Goal: Task Accomplishment & Management: Complete application form

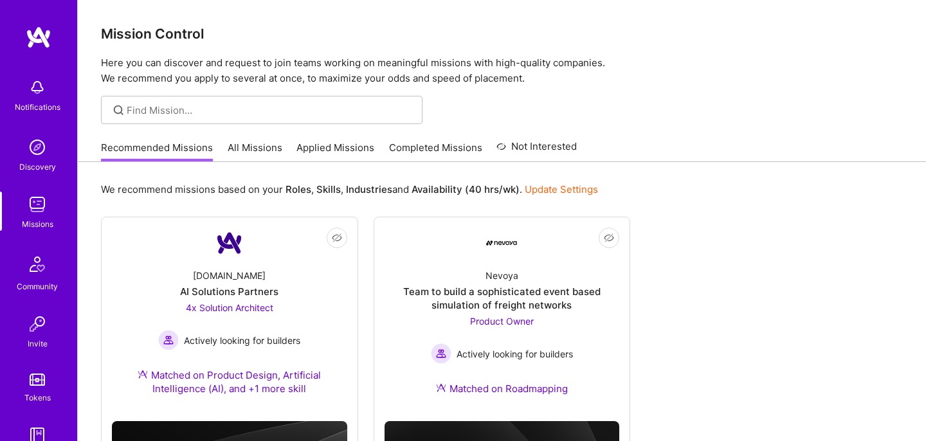
scroll to position [134, 0]
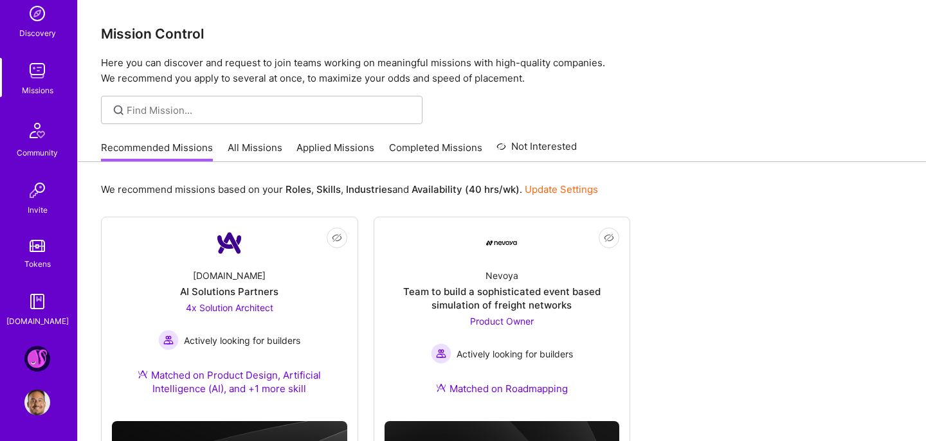
click at [34, 359] on img at bounding box center [37, 359] width 26 height 26
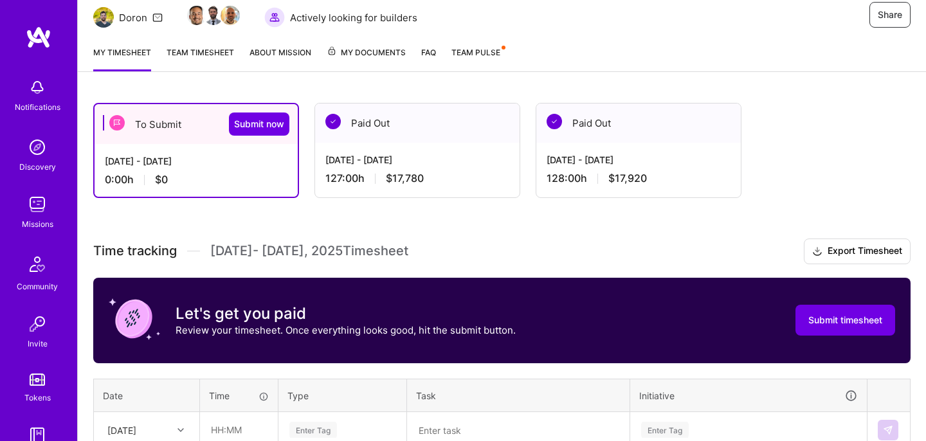
scroll to position [96, 0]
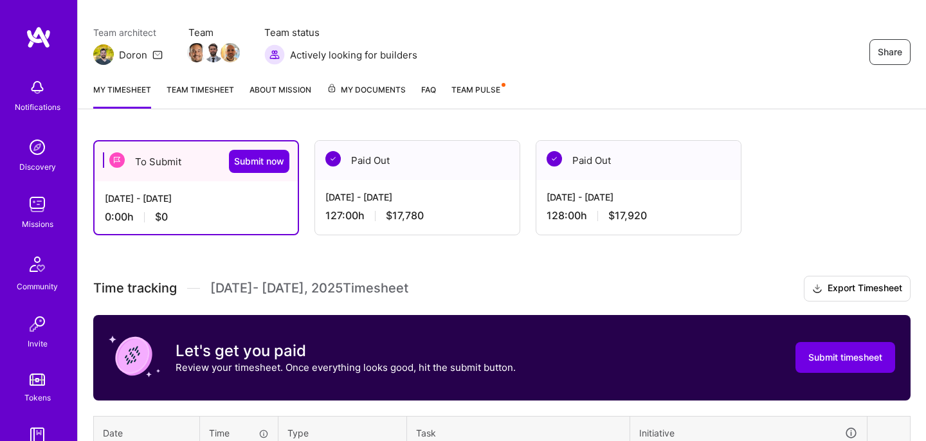
click at [202, 92] on link "Team timesheet" at bounding box center [199, 96] width 67 height 26
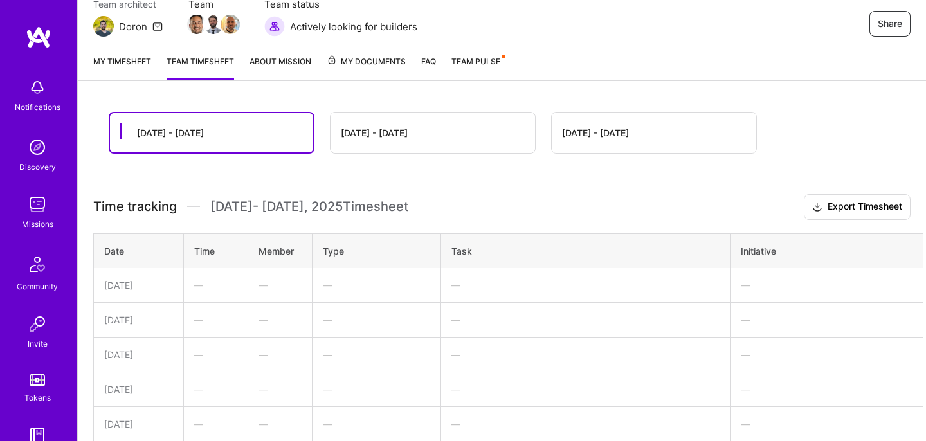
scroll to position [107, 0]
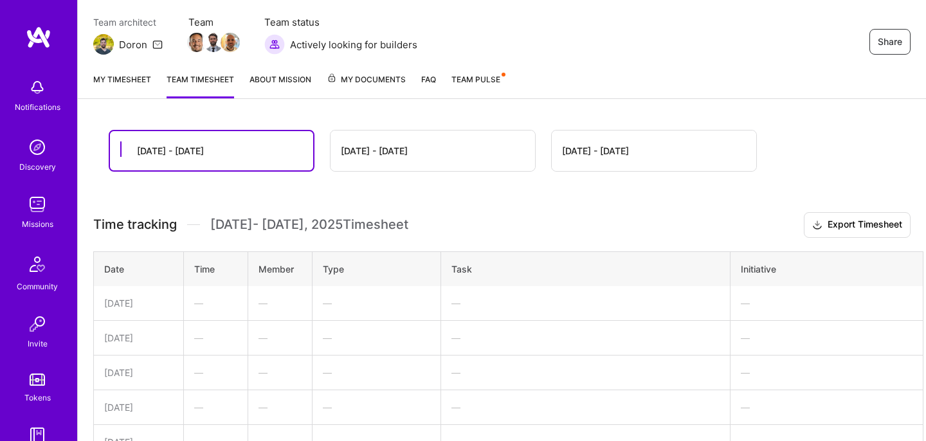
click at [362, 136] on div "[DATE] - [DATE]" at bounding box center [432, 150] width 204 height 40
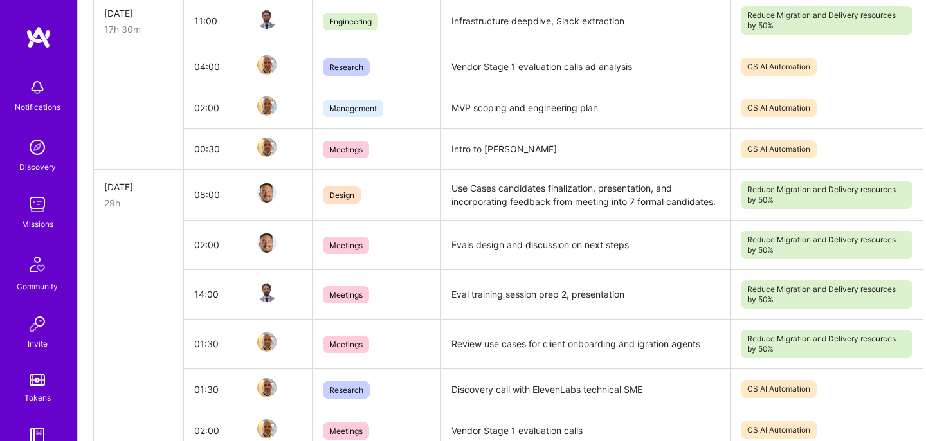
scroll to position [0, 0]
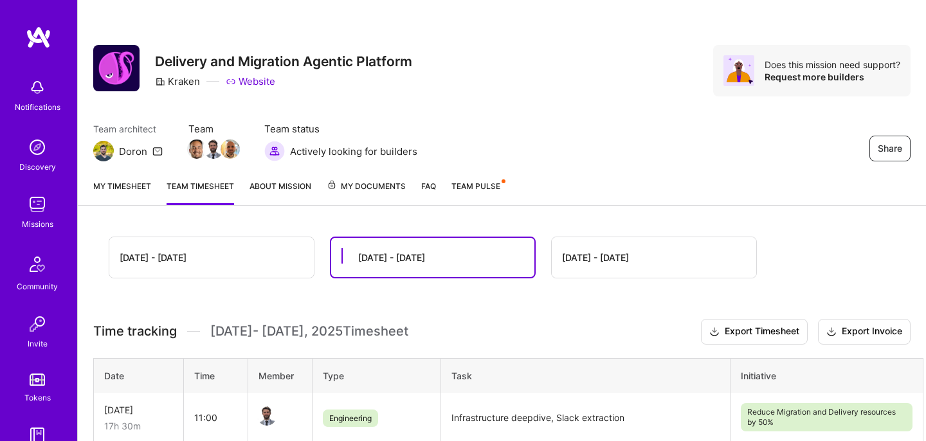
click at [128, 187] on link "My timesheet" at bounding box center [122, 192] width 58 height 26
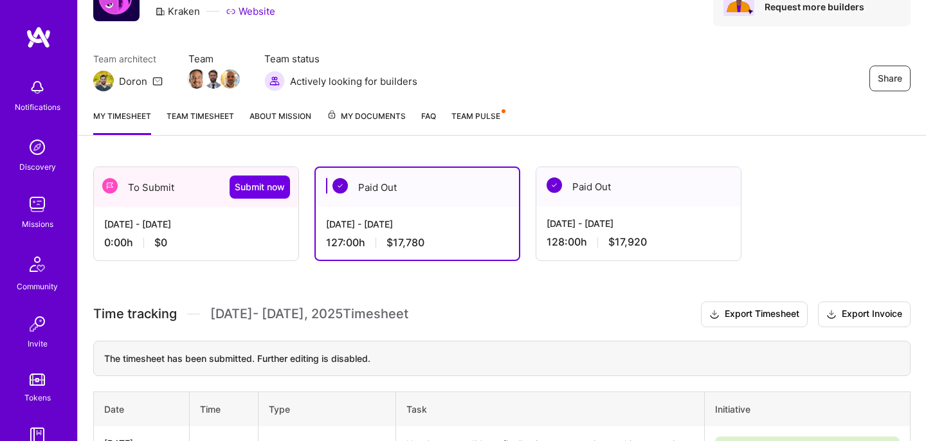
scroll to position [84, 0]
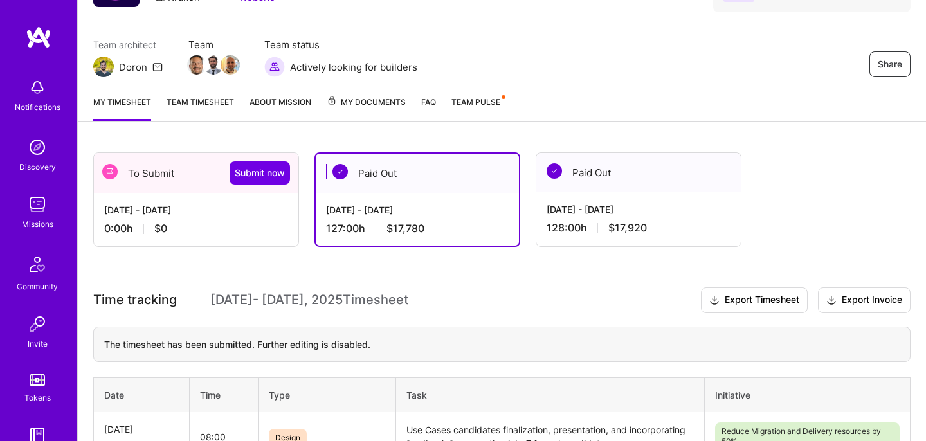
click at [218, 229] on div "0:00 h $0" at bounding box center [196, 228] width 184 height 13
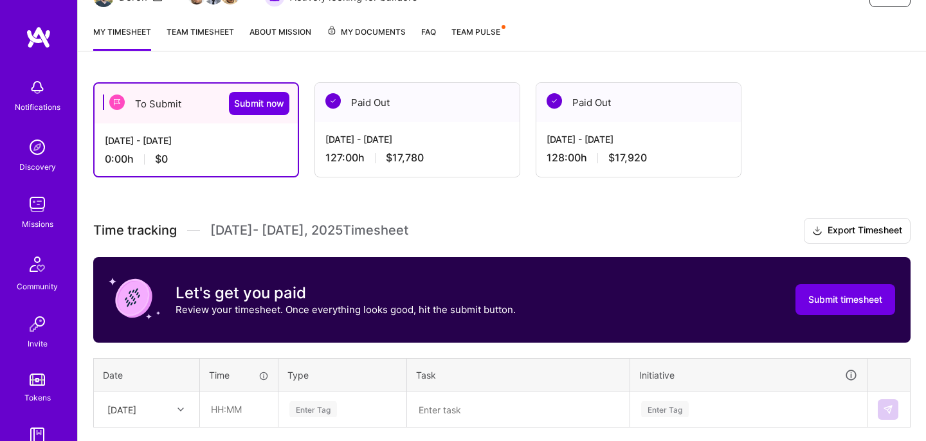
scroll to position [254, 0]
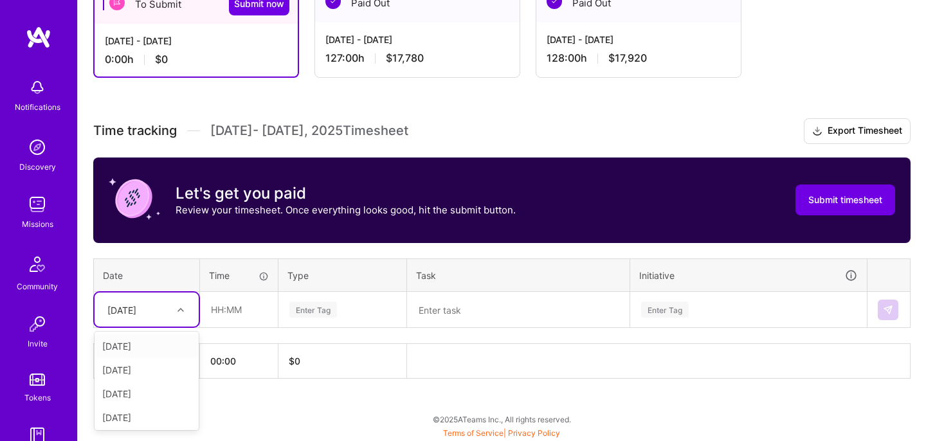
click at [159, 309] on div "[DATE]" at bounding box center [136, 309] width 71 height 21
click at [143, 357] on div "[DATE]" at bounding box center [146, 353] width 104 height 24
click at [213, 310] on input "text" at bounding box center [239, 309] width 76 height 34
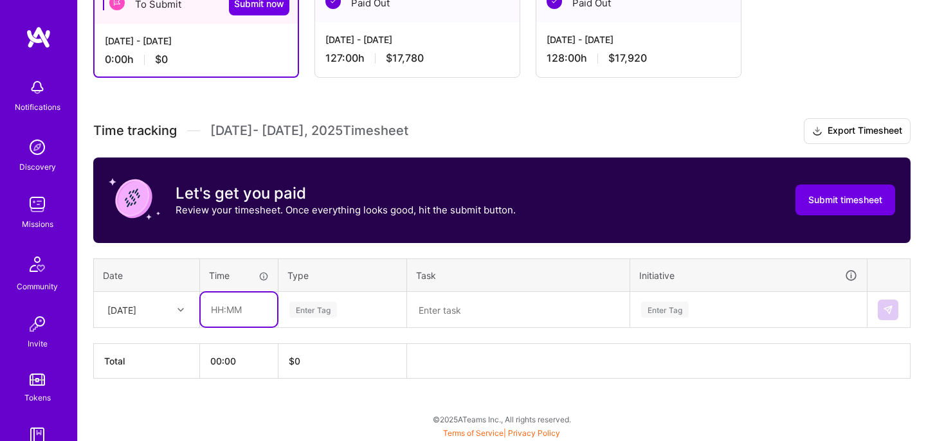
type input "04:00"
click at [395, 253] on div "Time tracking [DATE] - [DATE] Timesheet Export Timesheet Let's get you paid Rev…" at bounding box center [501, 248] width 817 height 260
click at [343, 309] on div "Enter Tag" at bounding box center [342, 309] width 109 height 16
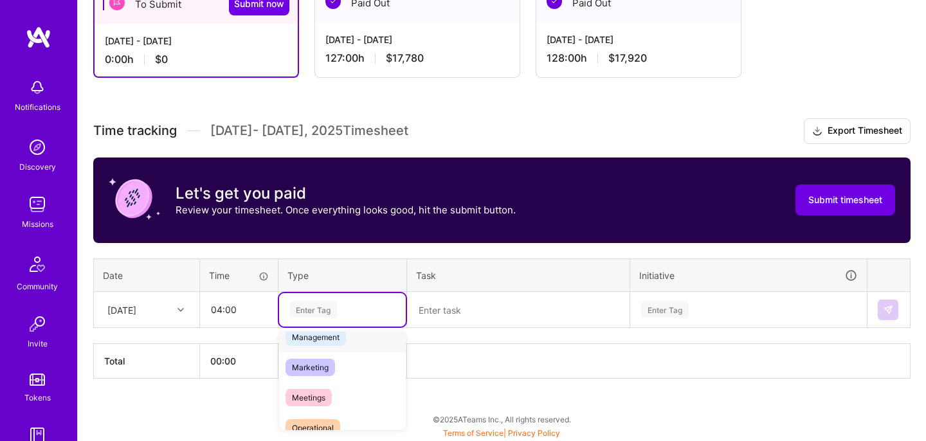
scroll to position [168, 0]
click at [341, 338] on span "Management" at bounding box center [315, 334] width 60 height 17
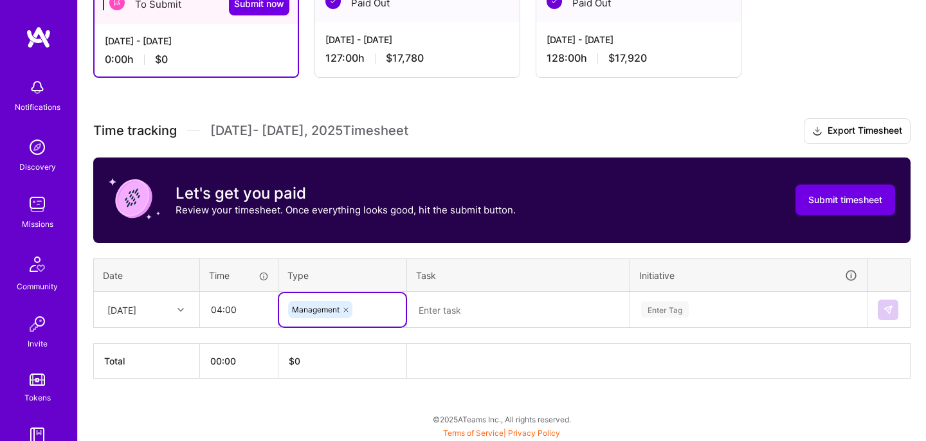
click at [487, 315] on textarea at bounding box center [518, 309] width 220 height 33
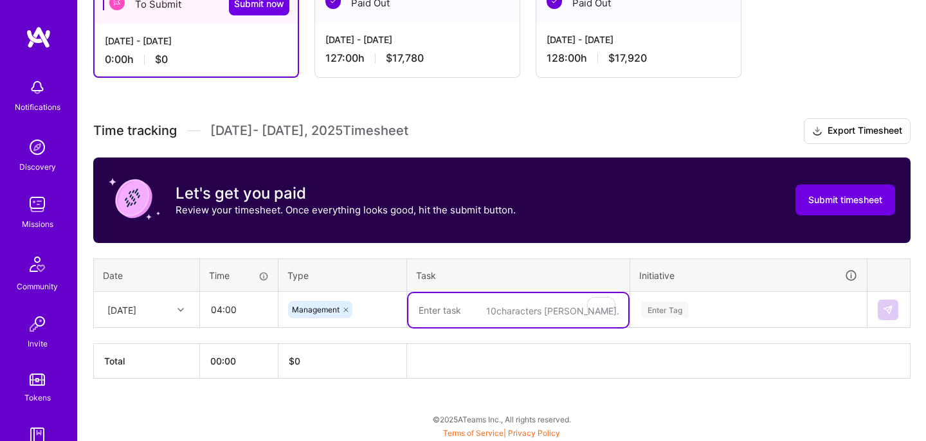
type textarea "R"
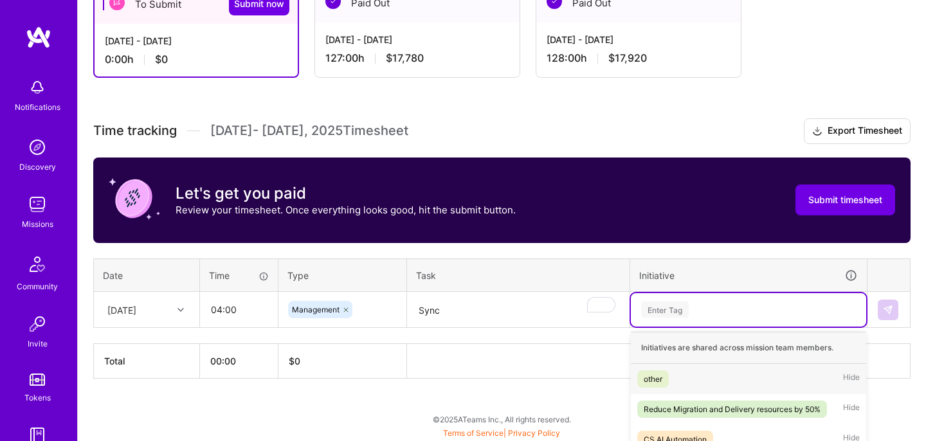
click at [706, 303] on div "Enter Tag" at bounding box center [748, 309] width 217 height 16
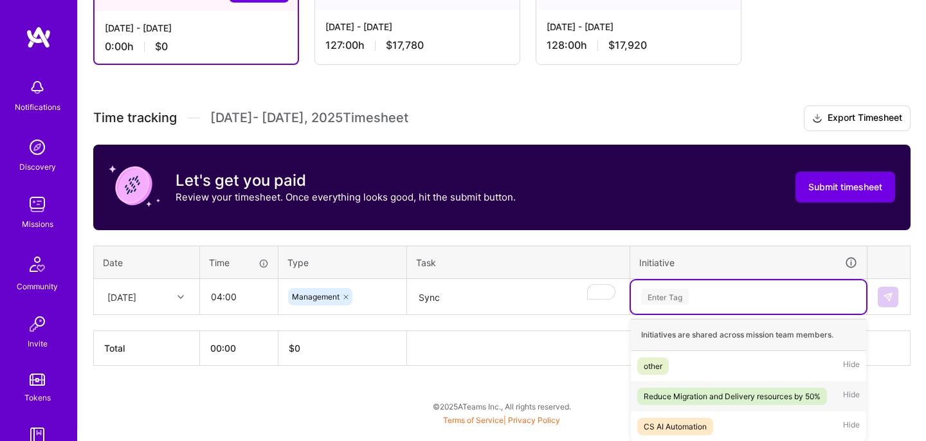
click at [694, 394] on div "Reduce Migration and Delivery resources by 50%" at bounding box center [731, 395] width 177 height 13
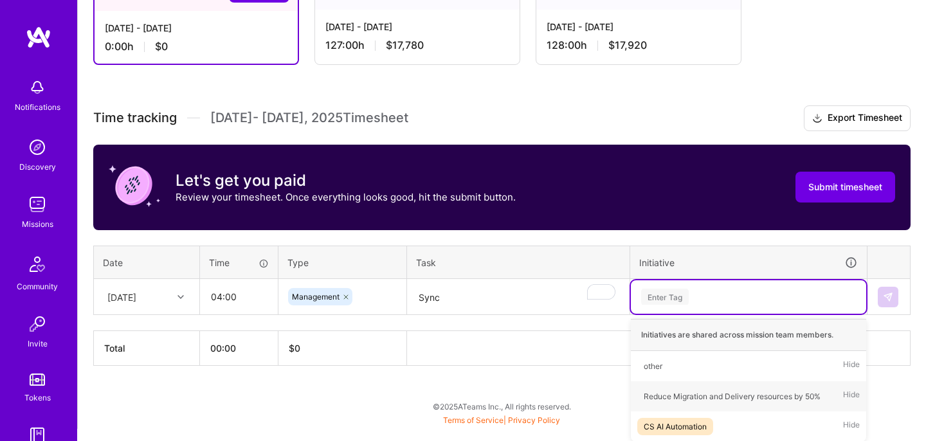
scroll to position [254, 0]
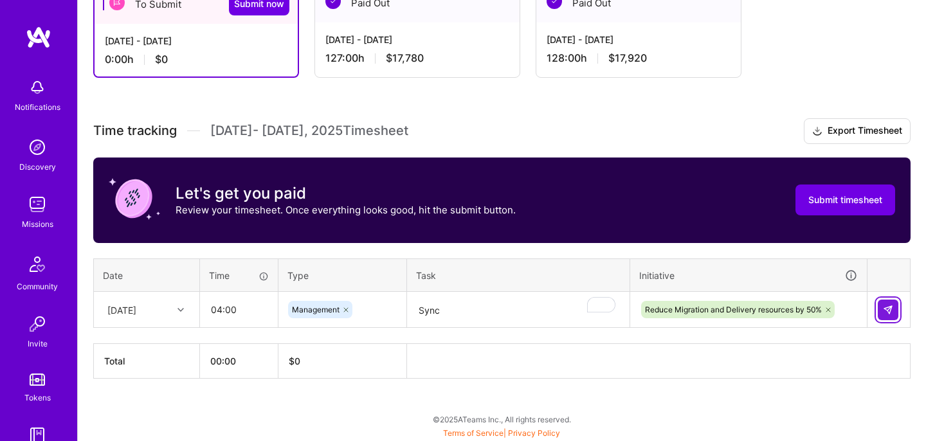
click at [887, 307] on img at bounding box center [887, 310] width 10 height 10
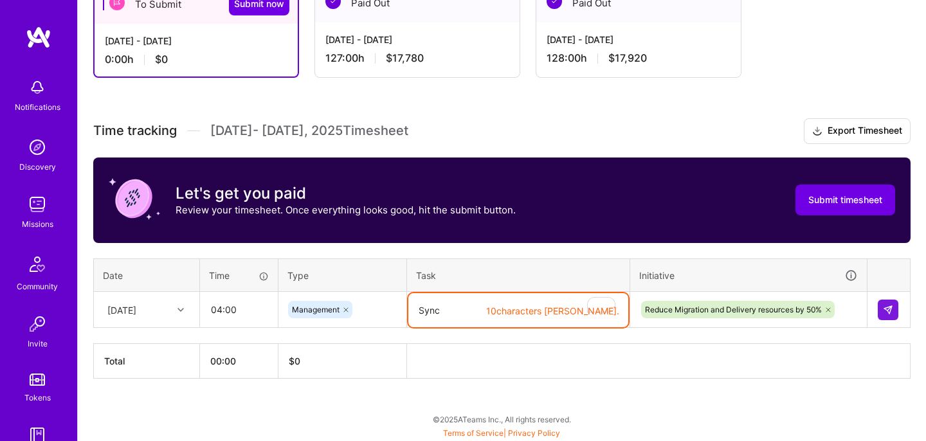
click at [503, 316] on textarea "Sync" at bounding box center [518, 310] width 220 height 34
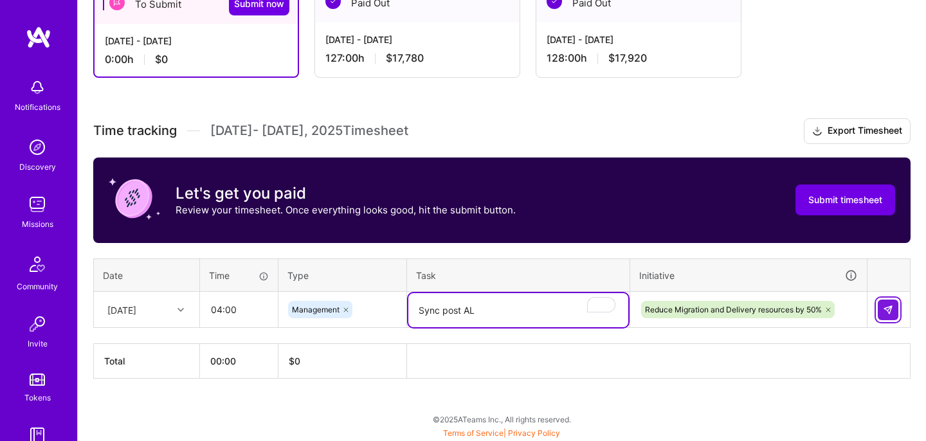
type textarea "Sync post AL"
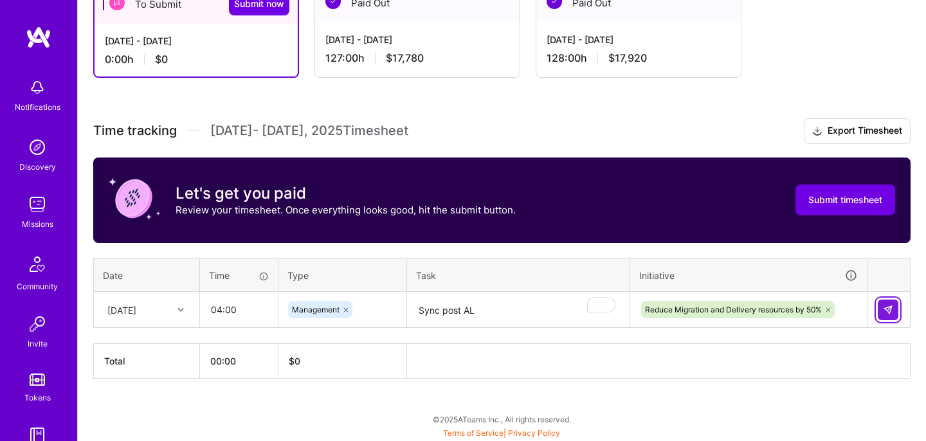
click at [884, 307] on img at bounding box center [887, 310] width 10 height 10
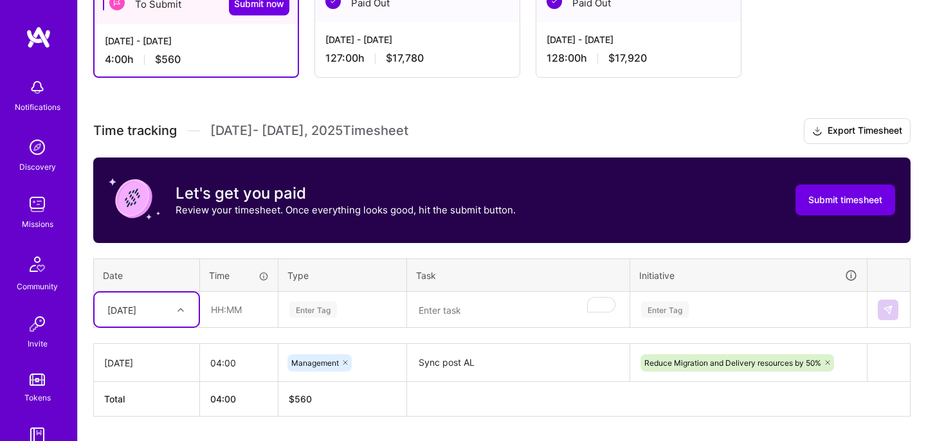
click at [183, 311] on div "option [DATE], selected. Select is focused ,type to refine list, press Down to …" at bounding box center [146, 309] width 104 height 34
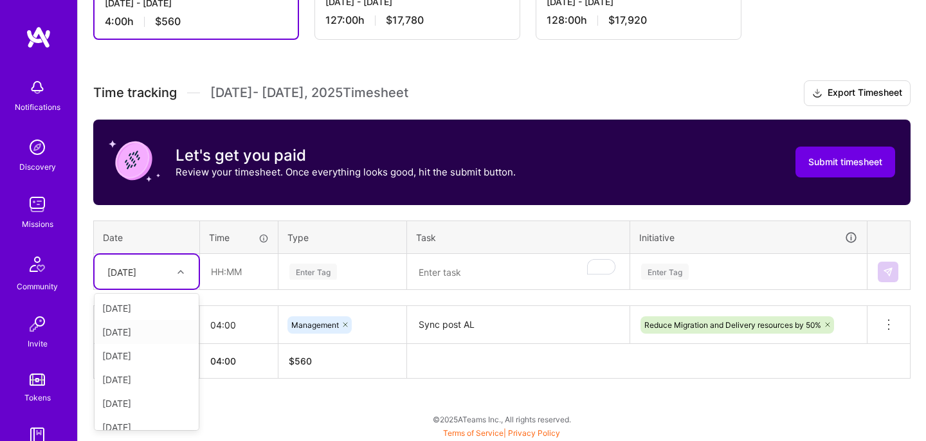
scroll to position [226, 0]
click at [155, 336] on div "[DATE]" at bounding box center [146, 344] width 104 height 24
click at [220, 269] on input "text" at bounding box center [239, 272] width 76 height 34
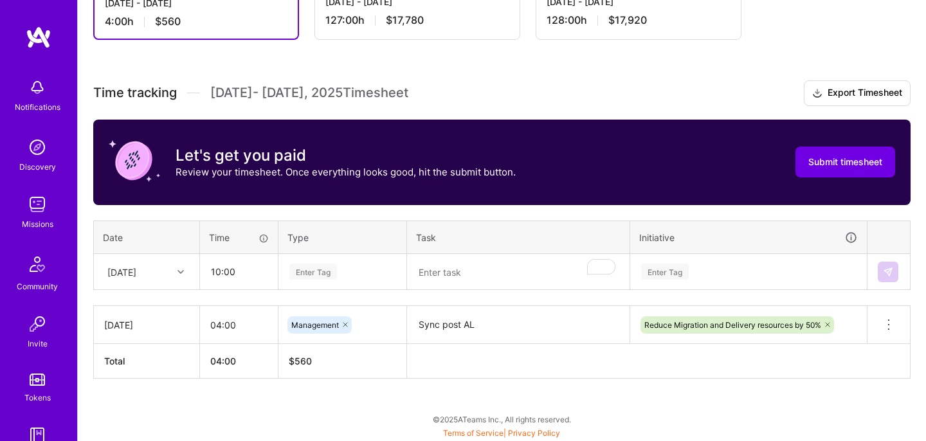
click at [360, 254] on td "Enter Tag" at bounding box center [342, 272] width 129 height 36
click at [360, 274] on div "Enter Tag" at bounding box center [342, 272] width 109 height 16
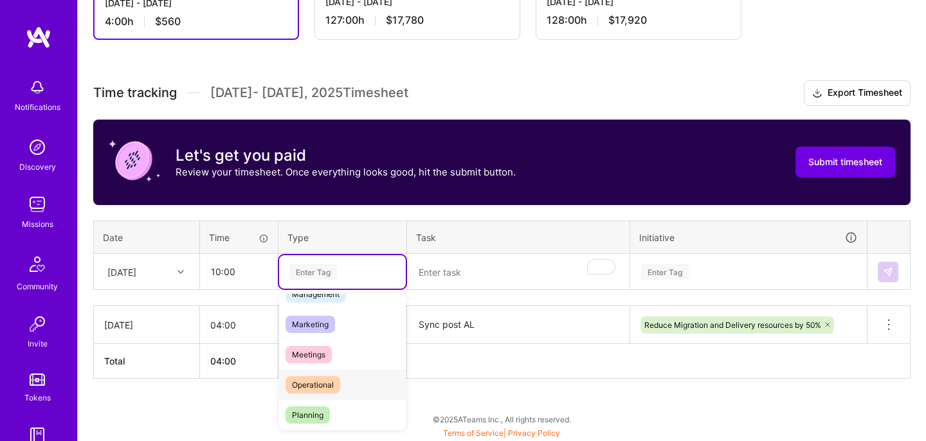
scroll to position [165, 0]
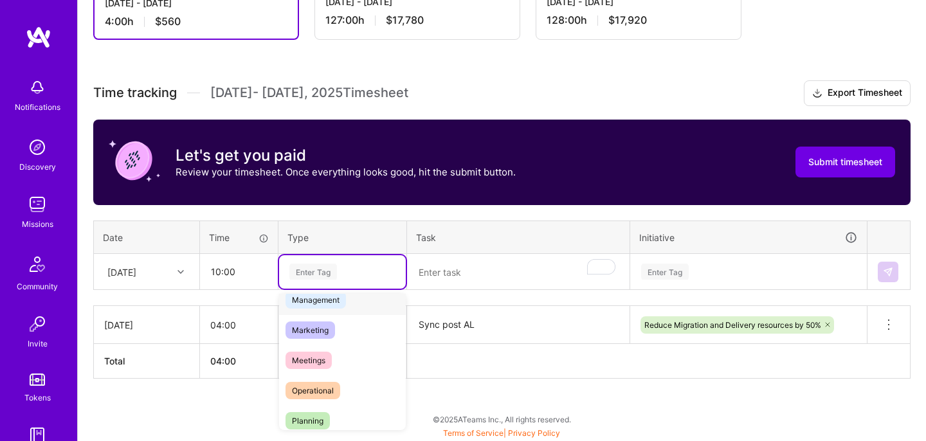
click at [349, 311] on div "Management" at bounding box center [342, 300] width 127 height 30
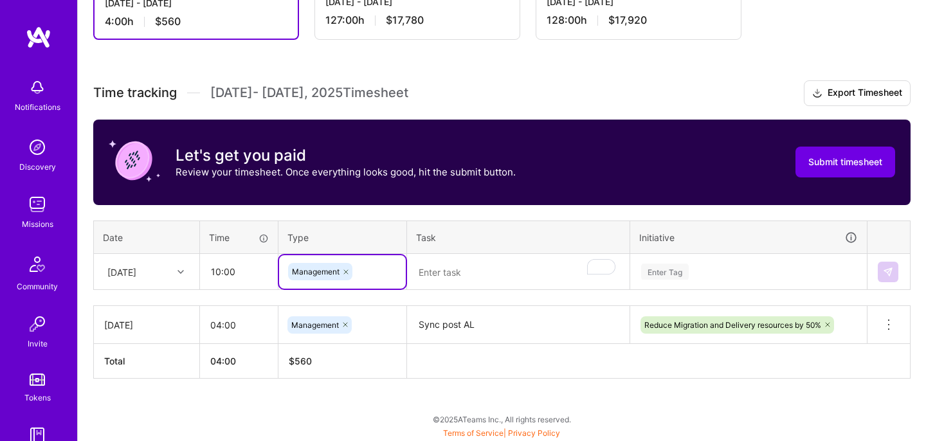
click at [473, 282] on textarea "To enrich screen reader interactions, please activate Accessibility in Grammarl…" at bounding box center [518, 272] width 220 height 34
click at [215, 269] on input "10:00" at bounding box center [239, 272] width 76 height 34
drag, startPoint x: 219, startPoint y: 271, endPoint x: 201, endPoint y: 271, distance: 17.4
click at [201, 271] on input "10:00" at bounding box center [239, 272] width 76 height 34
type input "02:00"
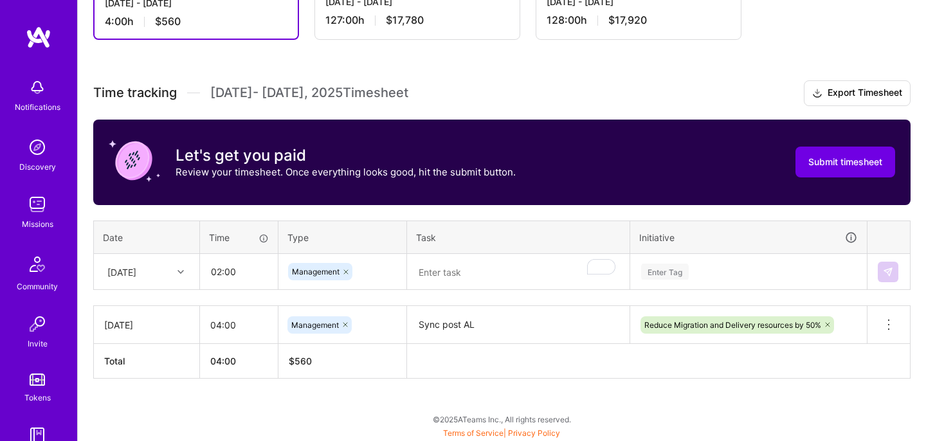
click at [510, 278] on textarea "To enrich screen reader interactions, please activate Accessibility in Grammarl…" at bounding box center [518, 272] width 220 height 34
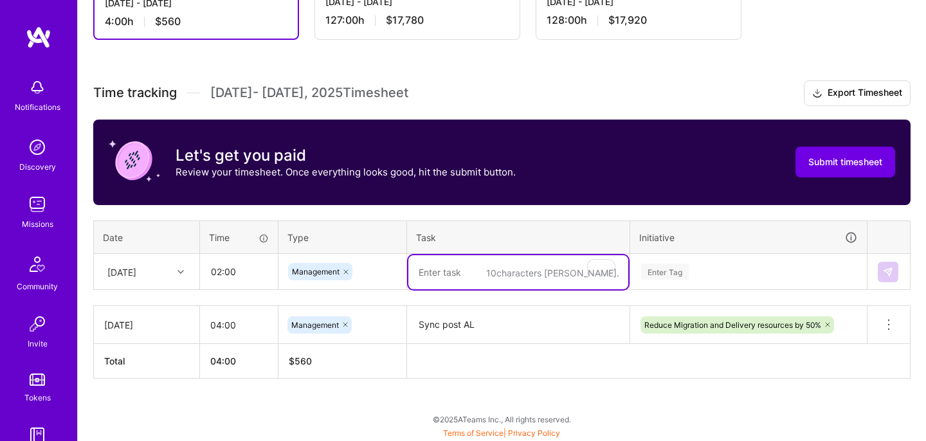
click at [361, 276] on div "Management" at bounding box center [342, 271] width 109 height 17
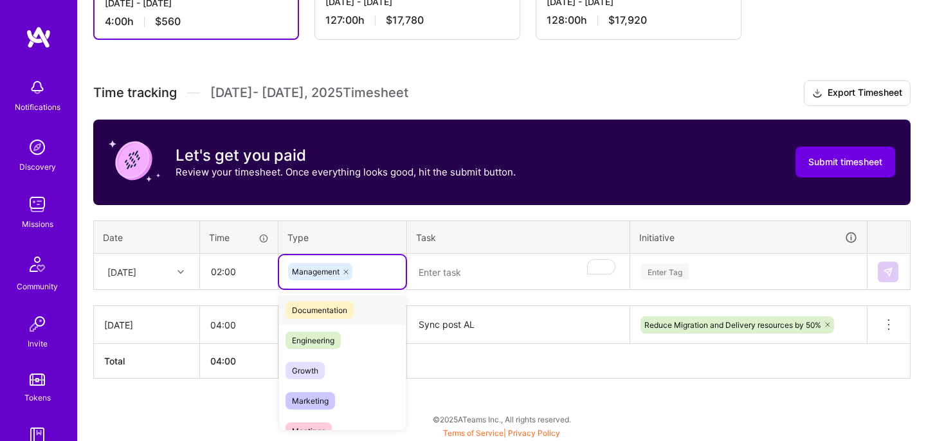
scroll to position [94, 0]
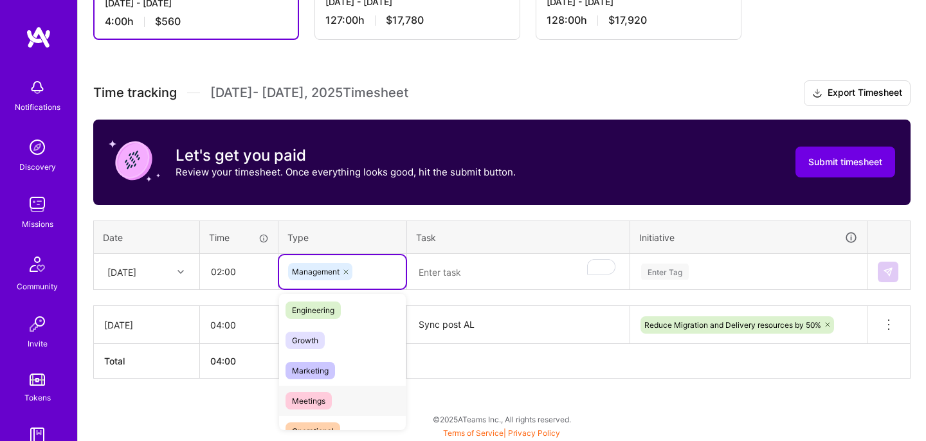
click at [357, 400] on div "Meetings" at bounding box center [342, 401] width 127 height 30
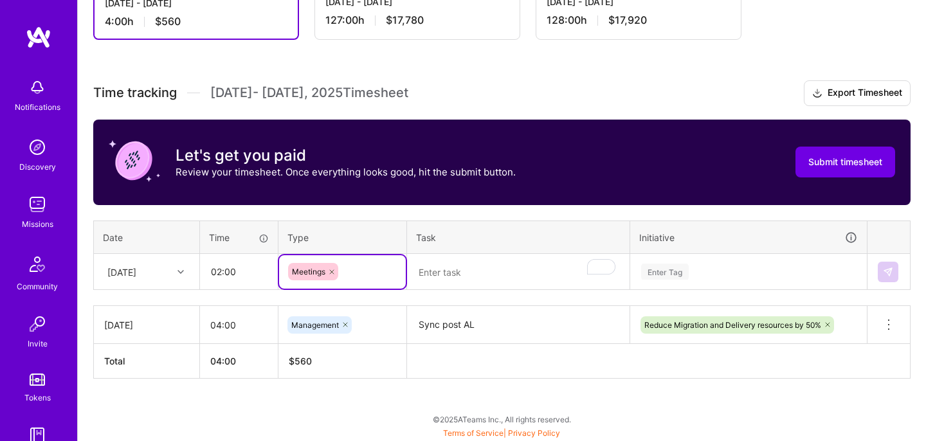
click at [479, 281] on textarea "To enrich screen reader interactions, please activate Accessibility in Grammarl…" at bounding box center [518, 272] width 220 height 34
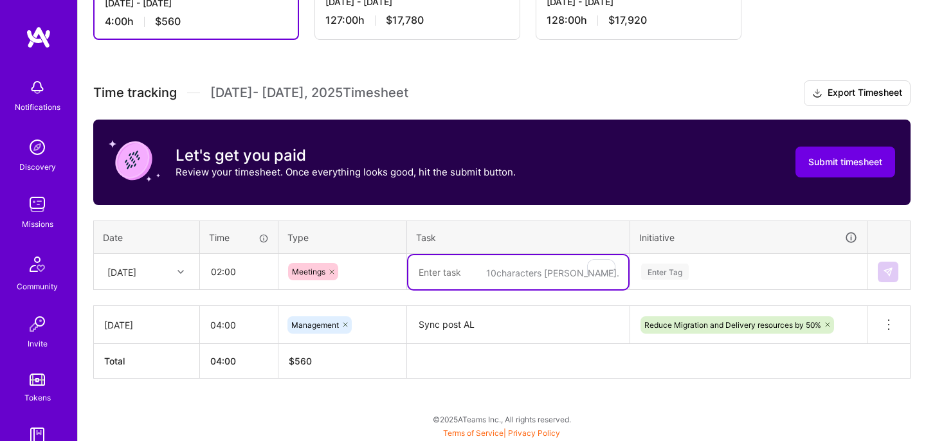
click at [346, 271] on div "Meetings" at bounding box center [342, 271] width 109 height 17
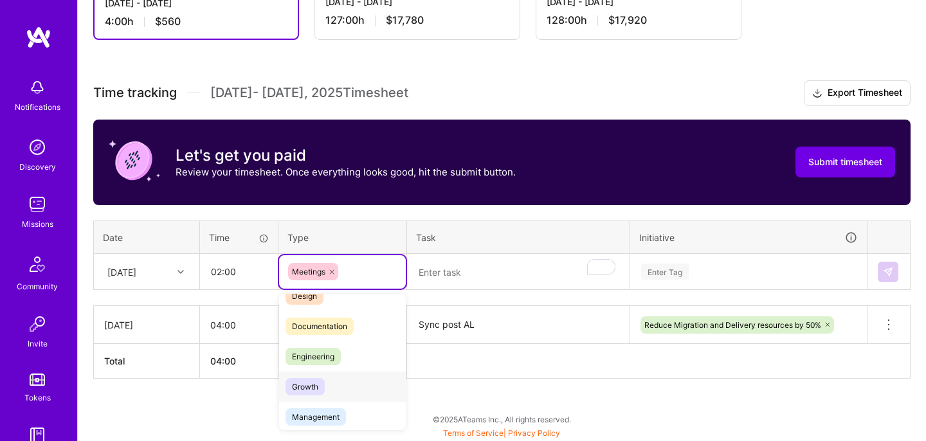
scroll to position [51, 0]
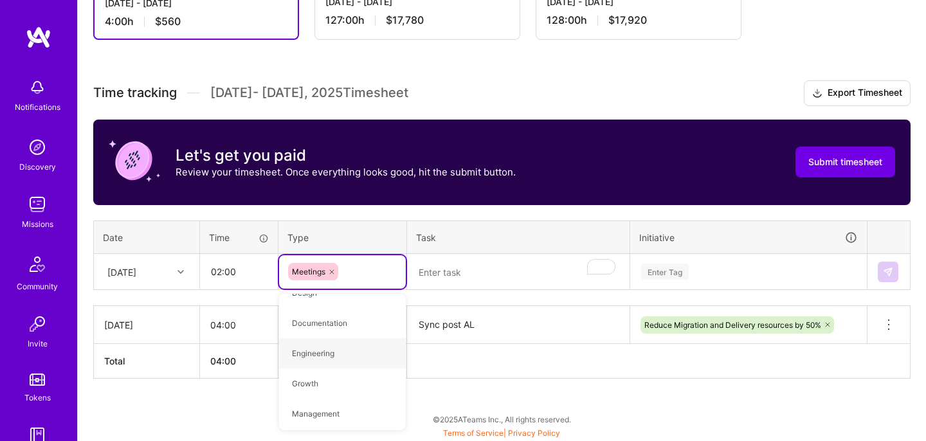
click at [494, 322] on textarea "Sync post AL" at bounding box center [518, 324] width 220 height 35
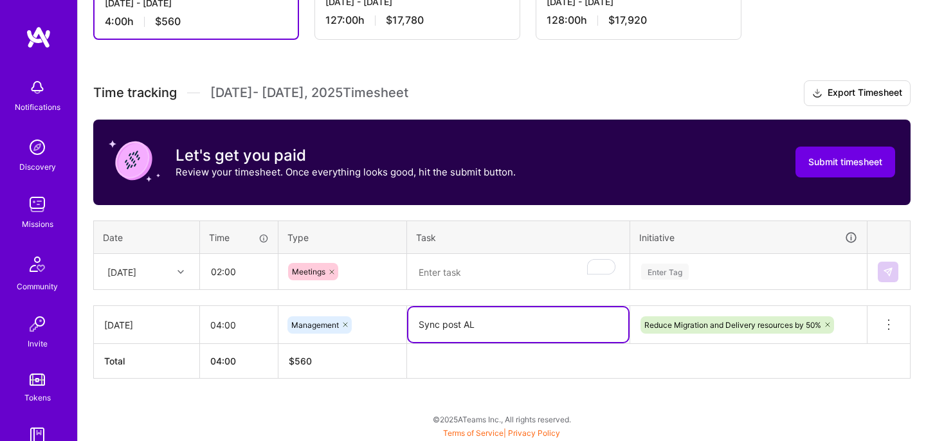
click at [494, 322] on textarea "Sync post AL" at bounding box center [518, 324] width 220 height 35
click at [353, 267] on div "Meetings" at bounding box center [342, 271] width 109 height 17
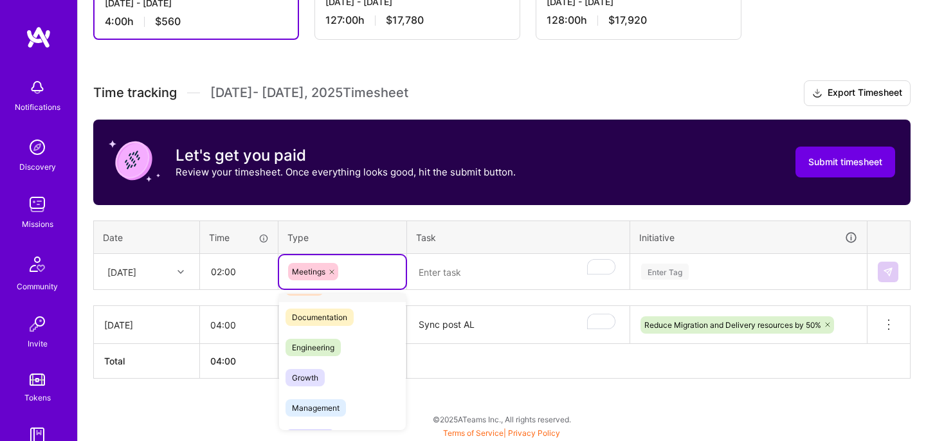
scroll to position [89, 0]
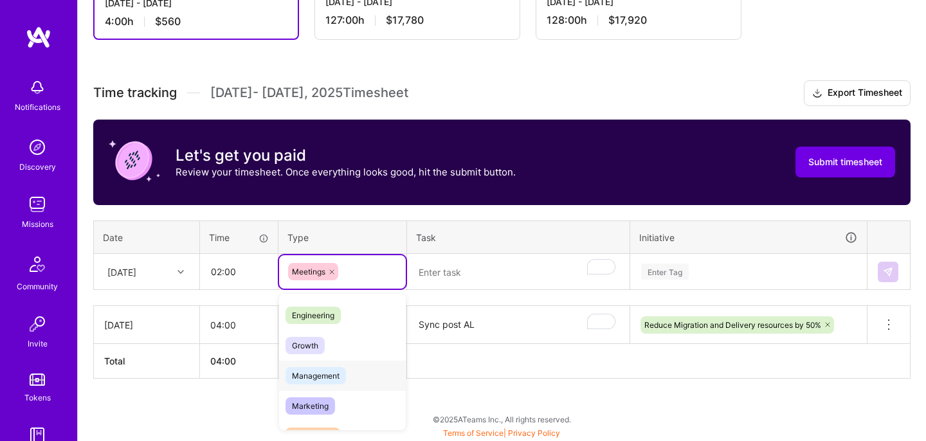
click at [350, 373] on div "Management" at bounding box center [342, 376] width 127 height 30
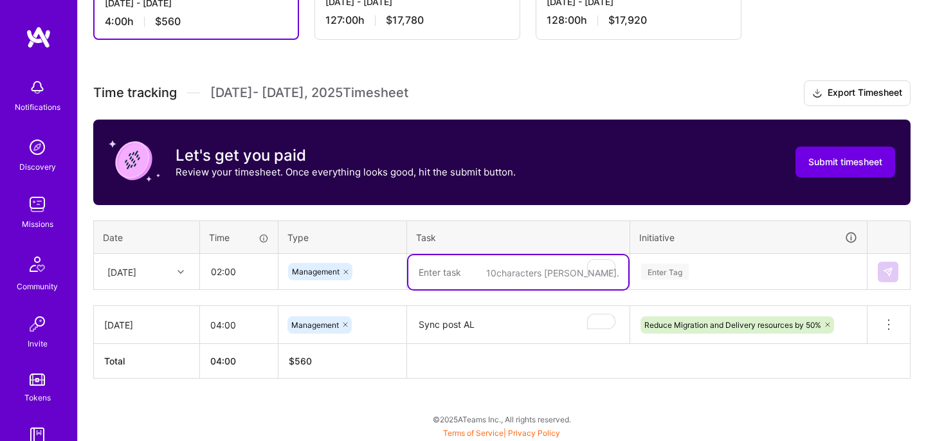
click at [472, 274] on textarea "To enrich screen reader interactions, please activate Accessibility in Grammarl…" at bounding box center [518, 272] width 220 height 34
paste textarea "Sync post AL"
drag, startPoint x: 485, startPoint y: 274, endPoint x: 334, endPoint y: 261, distance: 151.6
click at [334, 261] on tr "[DATE] 02:00 Management Sync post AL + Confidence Score design Enter Tag" at bounding box center [502, 272] width 816 height 36
click at [524, 271] on textarea "Confidence Score design" at bounding box center [518, 272] width 220 height 34
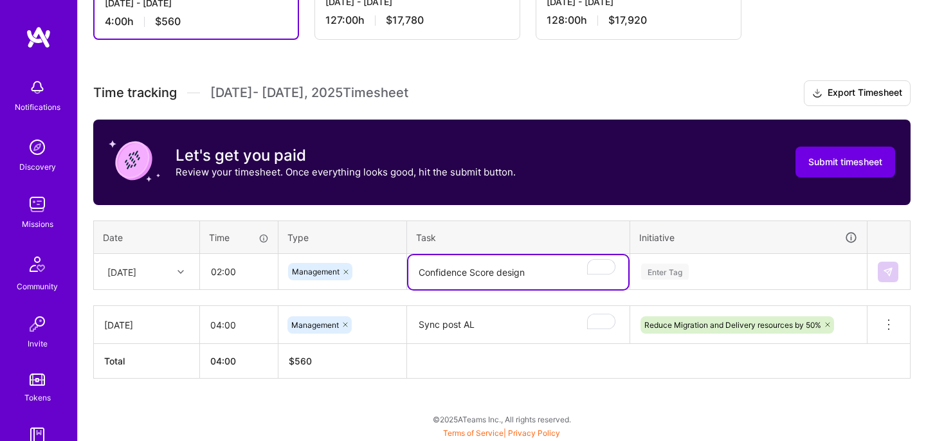
click at [524, 271] on textarea "Confidence Score design" at bounding box center [518, 272] width 220 height 34
type textarea "Confidence Score,"
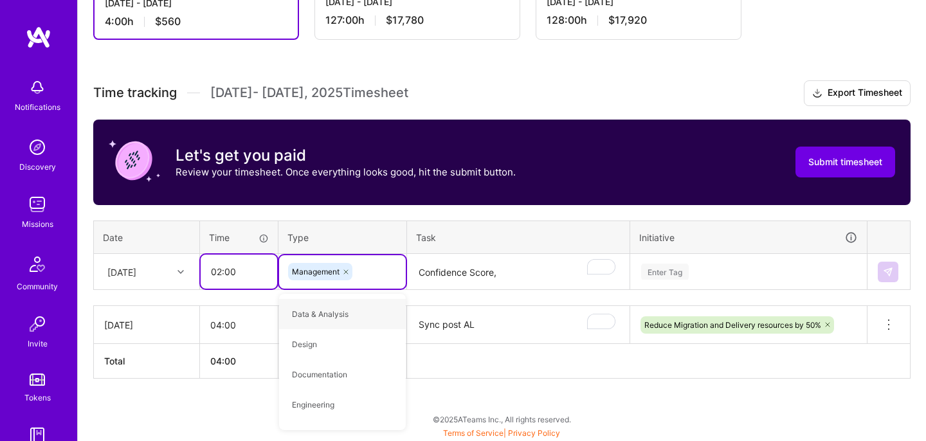
click at [258, 267] on input "02:00" at bounding box center [239, 272] width 76 height 34
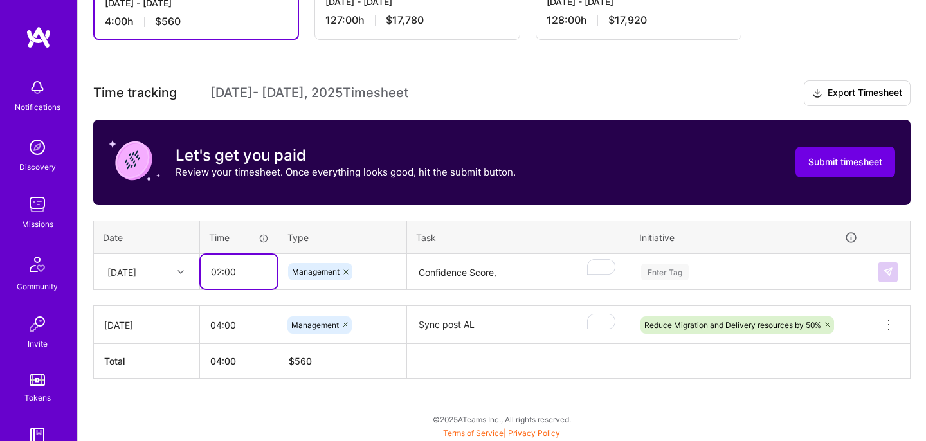
drag, startPoint x: 219, startPoint y: 272, endPoint x: 204, endPoint y: 272, distance: 14.1
click at [204, 272] on input "02:00" at bounding box center [239, 272] width 76 height 34
type input "10:00"
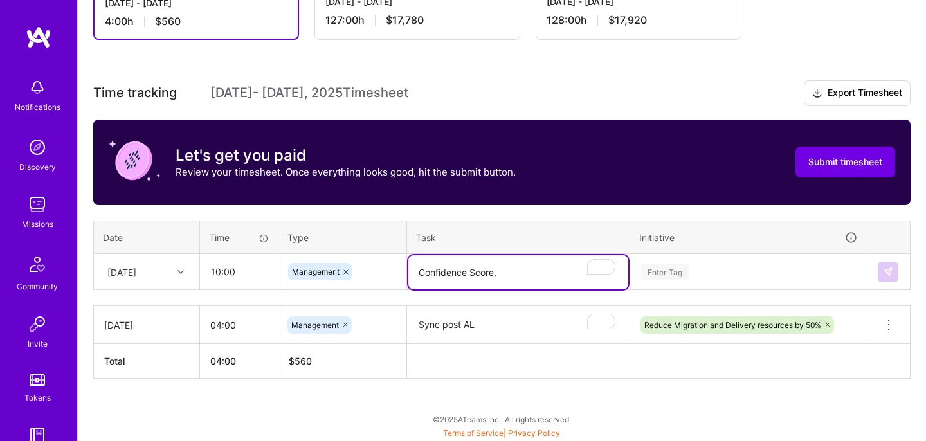
click at [555, 281] on textarea "Confidence Score," at bounding box center [518, 272] width 220 height 34
click at [499, 271] on textarea "Confidence Score, MVP refinements" at bounding box center [518, 272] width 220 height 34
click at [524, 269] on textarea "Confidence Score, Code as source, MVP refinements" at bounding box center [518, 279] width 220 height 48
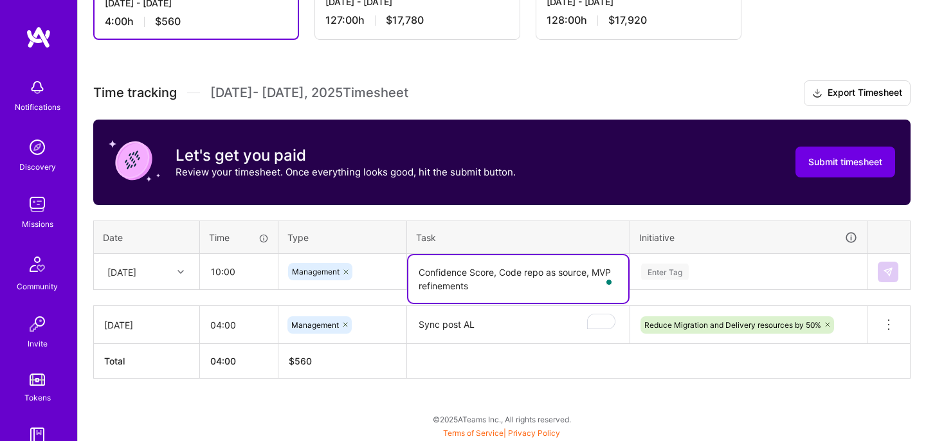
type textarea "Confidence Score, Code repo as source, MVP refinements"
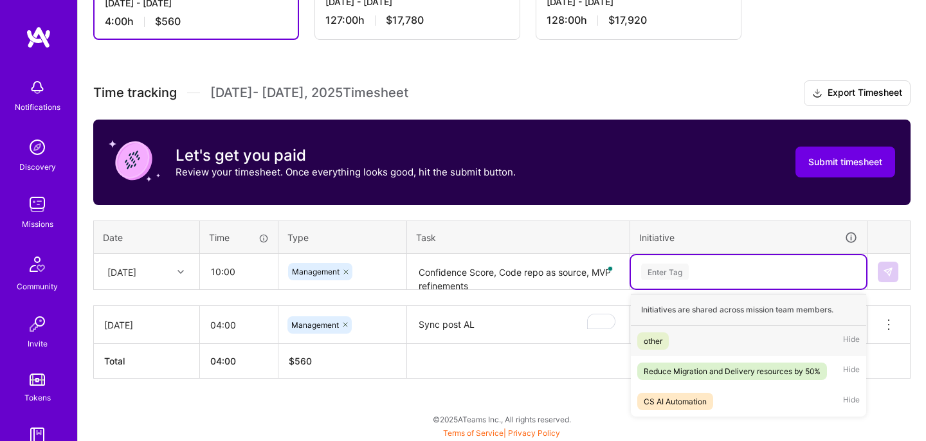
click at [726, 275] on div "Enter Tag" at bounding box center [748, 272] width 217 height 16
click at [713, 374] on div "Reduce Migration and Delivery resources by 50%" at bounding box center [731, 370] width 177 height 13
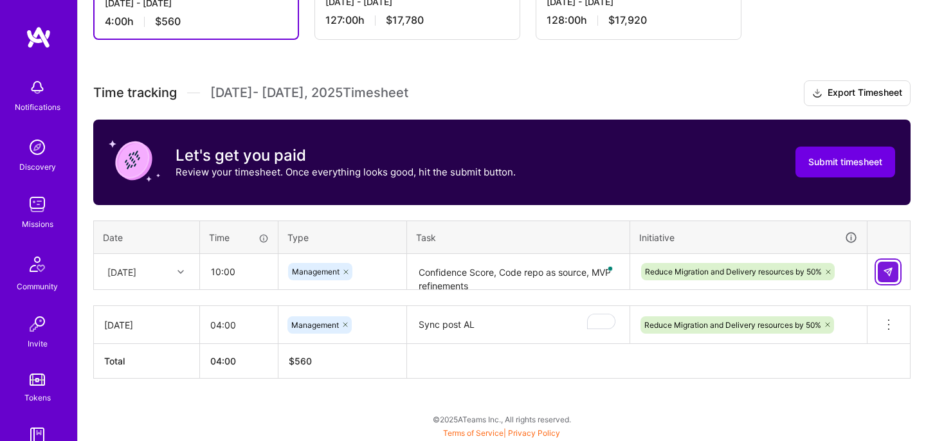
click at [888, 269] on img at bounding box center [887, 272] width 10 height 10
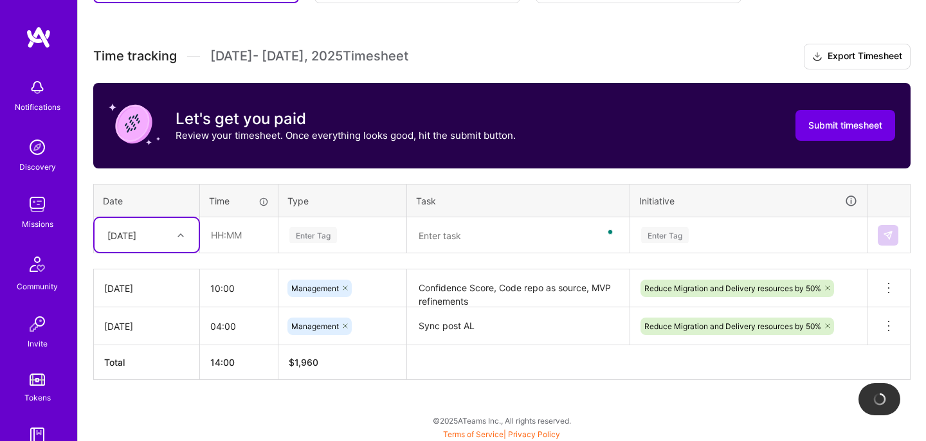
scroll to position [330, 0]
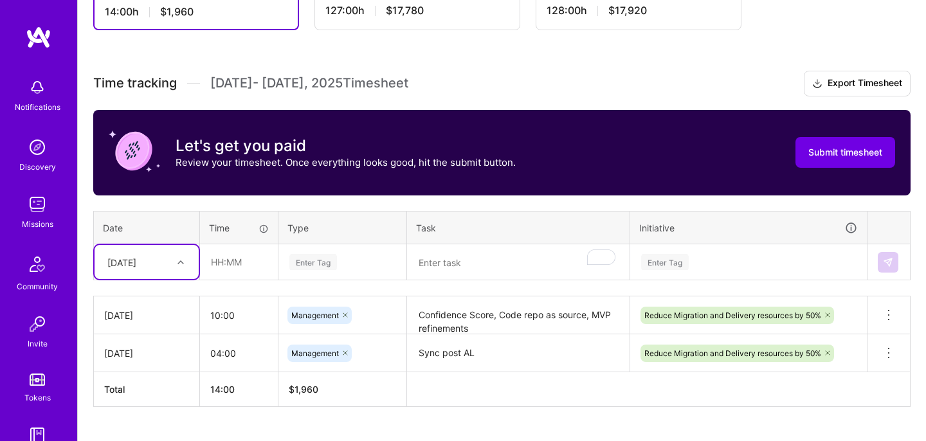
click at [184, 264] on div "option [DATE], selected. Select is focused ,type to refine list, press Down to …" at bounding box center [146, 262] width 104 height 34
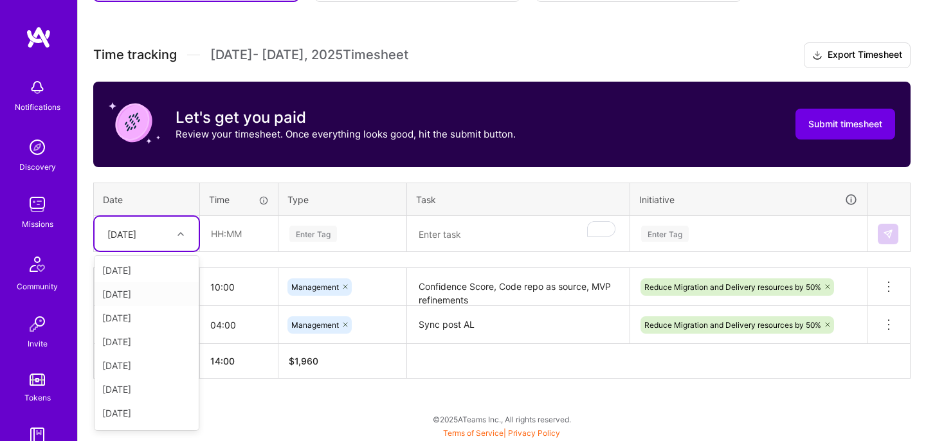
click at [161, 303] on div "[DATE]" at bounding box center [146, 294] width 104 height 24
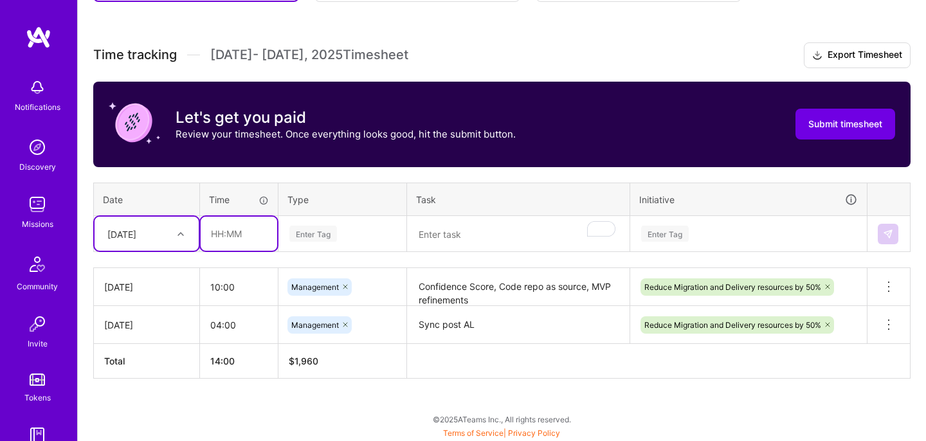
click at [219, 233] on input "text" at bounding box center [239, 234] width 76 height 34
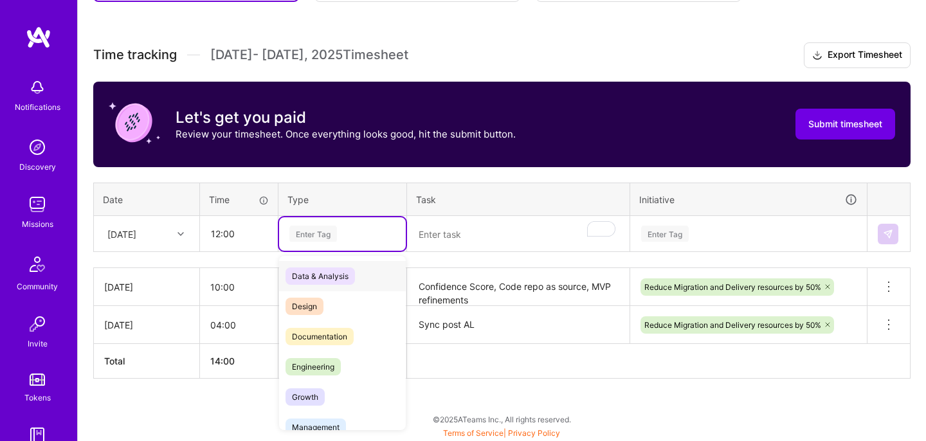
click at [375, 228] on div "Enter Tag" at bounding box center [342, 234] width 109 height 16
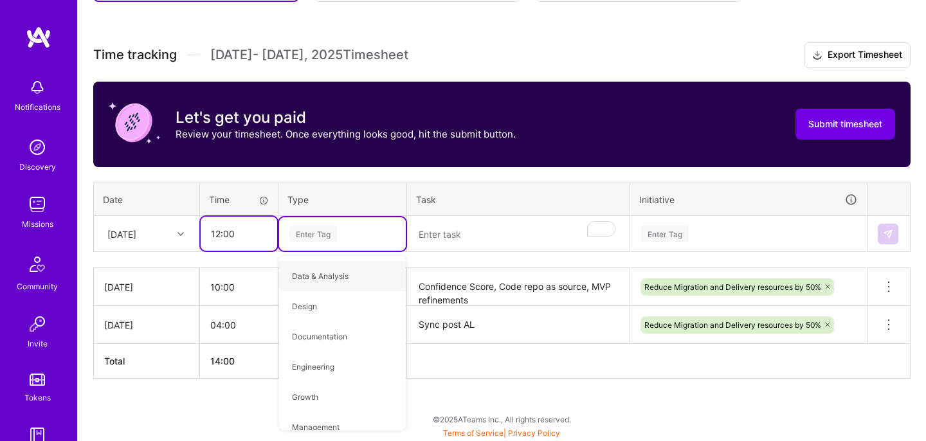
click at [216, 231] on input "12:00" at bounding box center [239, 234] width 76 height 34
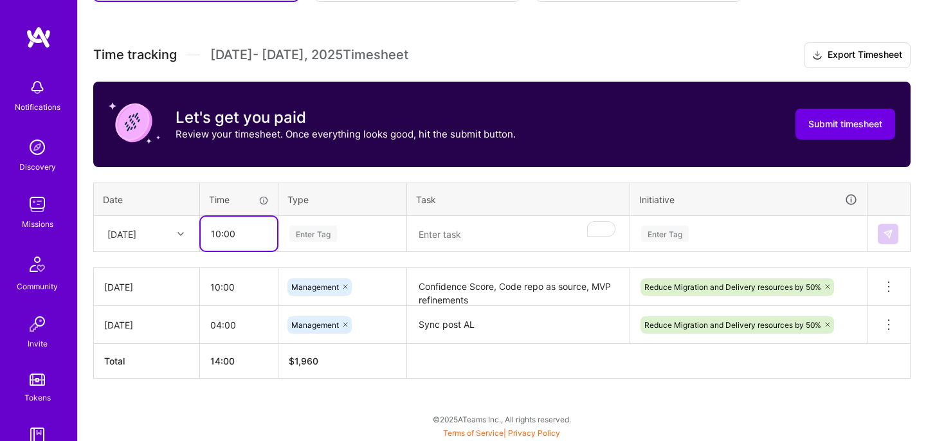
type input "10:00"
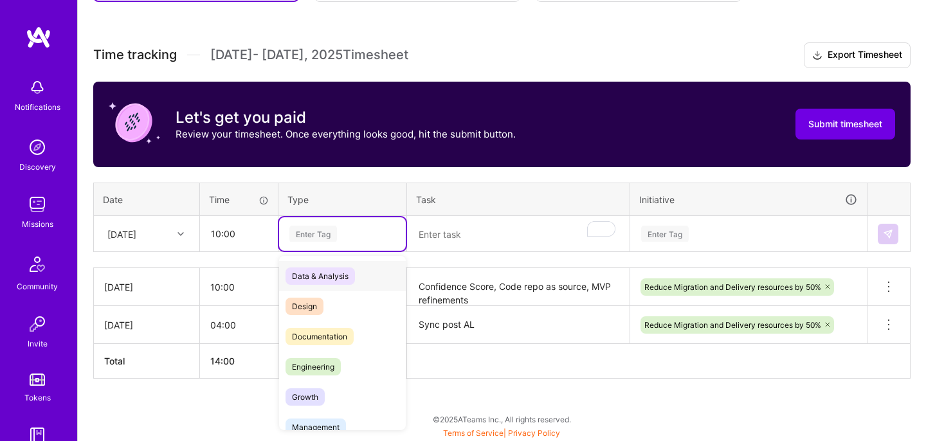
click at [349, 237] on div "Enter Tag" at bounding box center [342, 234] width 109 height 16
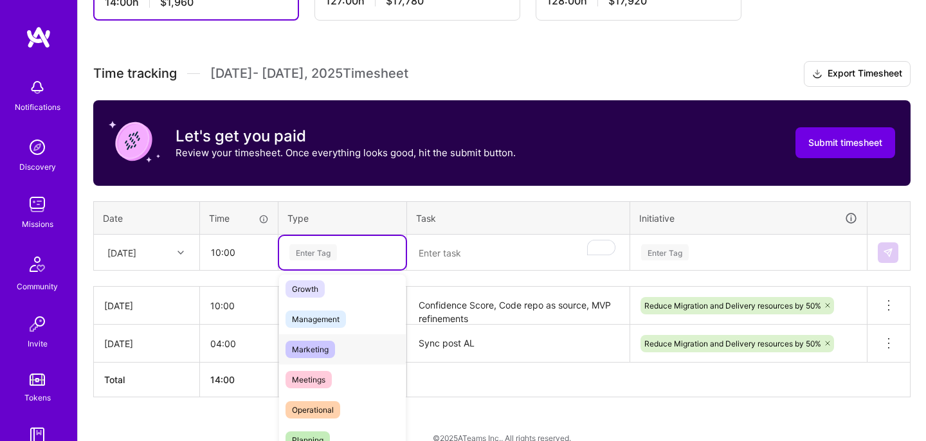
scroll to position [122, 0]
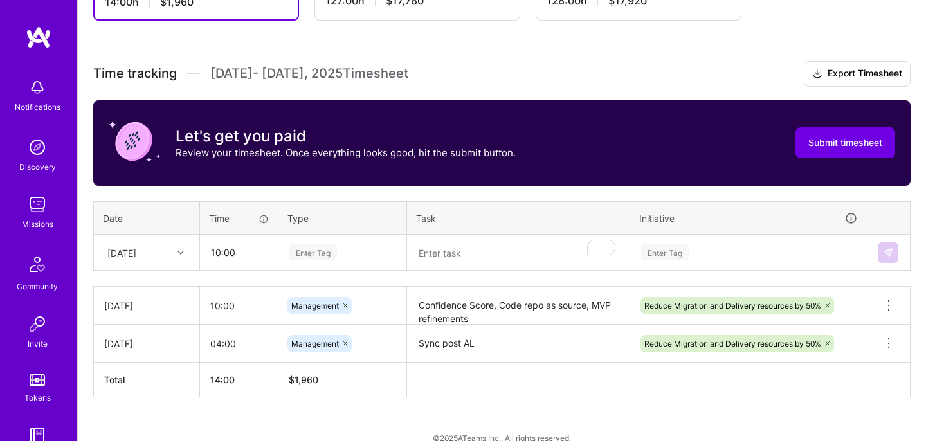
click at [469, 199] on div "Time tracking [DATE] - [DATE] Timesheet Export Timesheet Let's get you paid Rev…" at bounding box center [501, 229] width 817 height 336
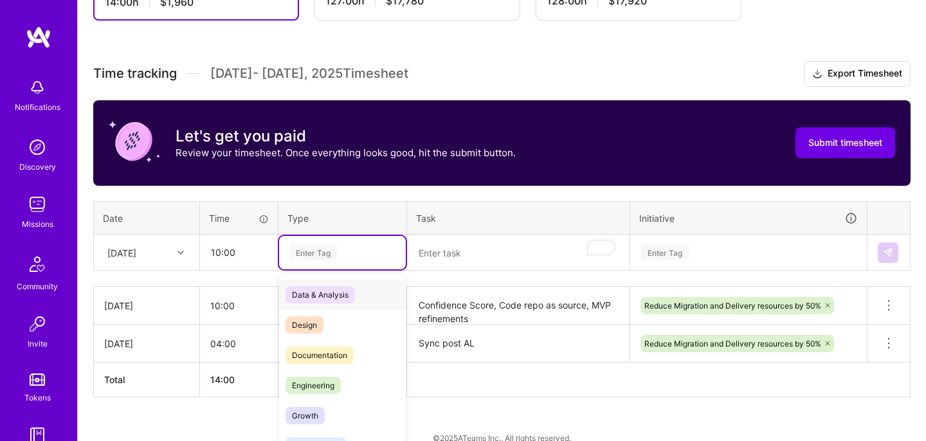
scroll to position [330, 0]
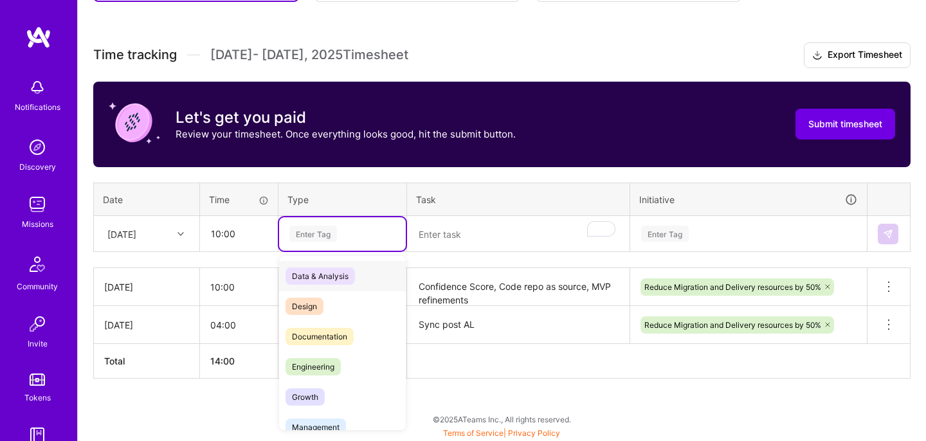
click at [364, 251] on div "Time tracking [DATE] - [DATE] Timesheet Export Timesheet Let's get you paid Rev…" at bounding box center [501, 210] width 817 height 336
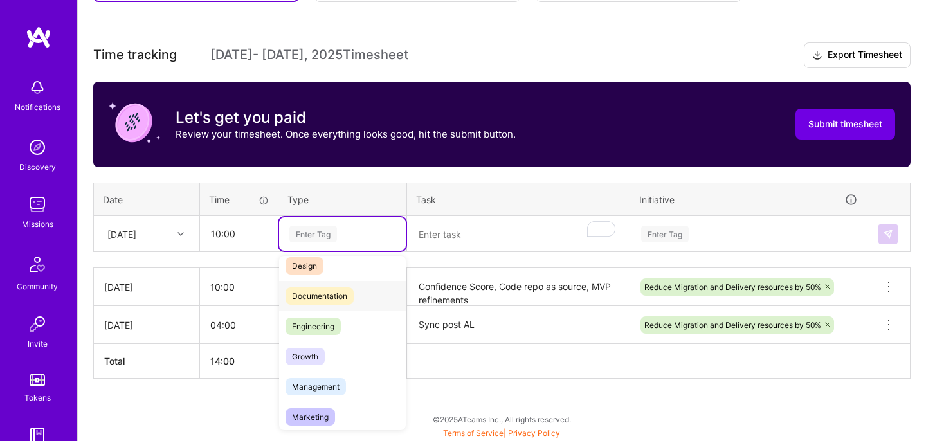
scroll to position [0, 0]
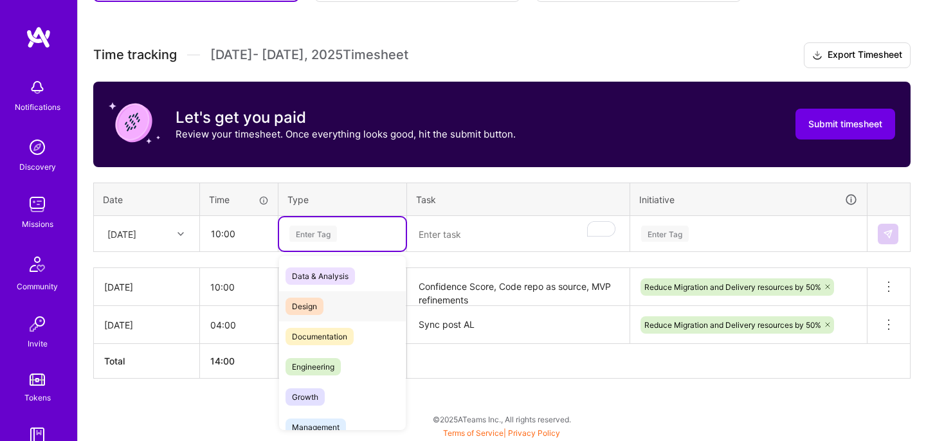
click at [348, 303] on div "Design" at bounding box center [342, 306] width 127 height 30
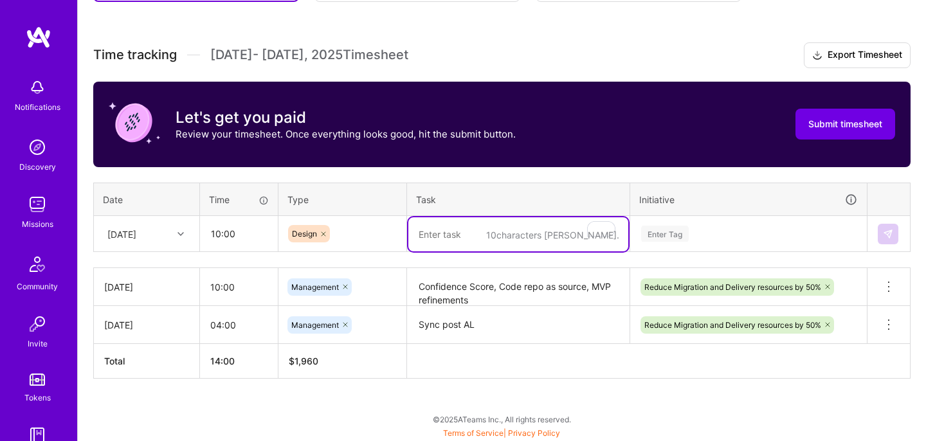
click at [470, 240] on textarea "To enrich screen reader interactions, please activate Accessibility in Grammarl…" at bounding box center [518, 234] width 220 height 34
click at [330, 232] on input "text" at bounding box center [330, 233] width 1 height 13
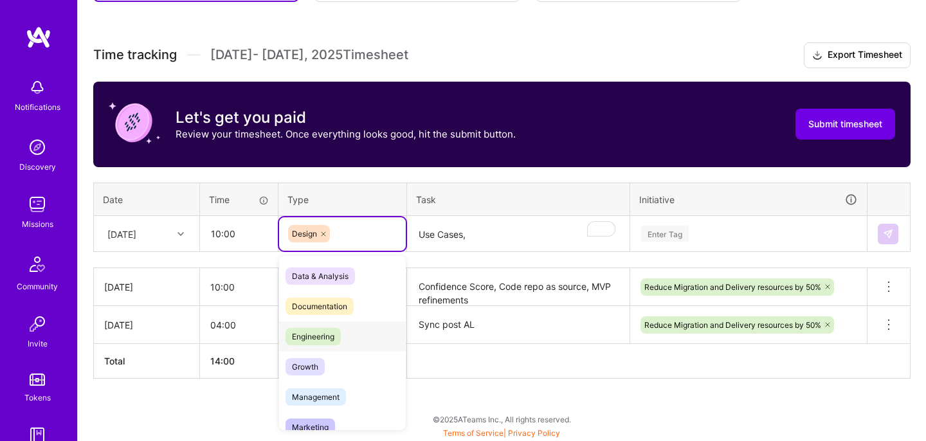
scroll to position [28, 0]
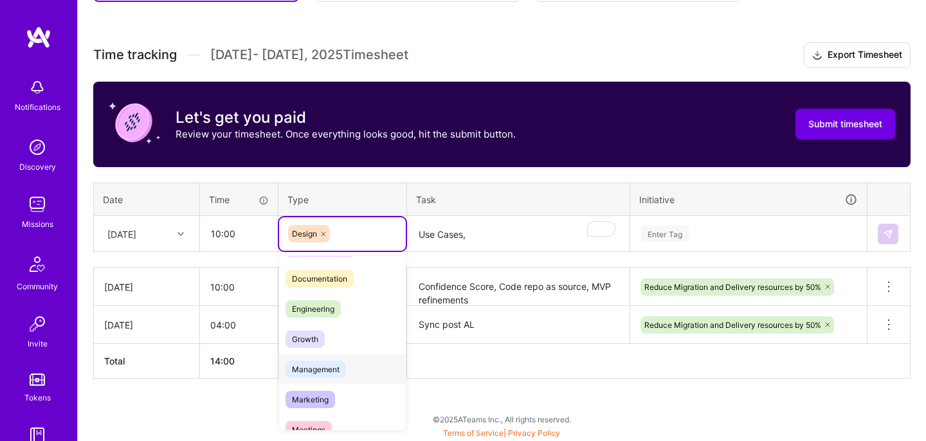
click at [332, 368] on span "Management" at bounding box center [315, 369] width 60 height 17
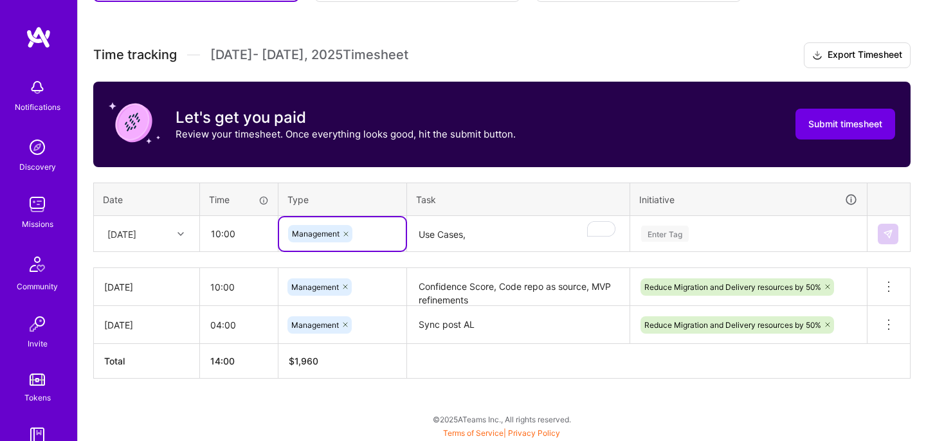
click at [418, 233] on textarea "Use Cases," at bounding box center [518, 234] width 220 height 34
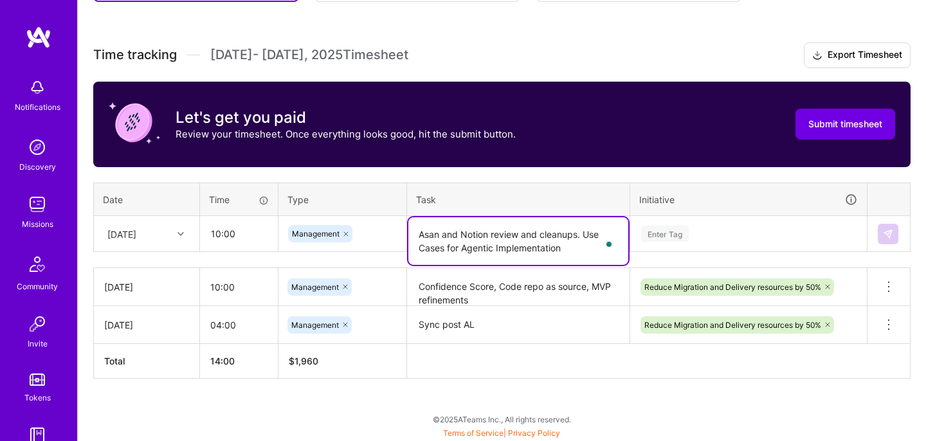
type textarea "Asan and Notion review and cleanups. Use Cases for Agentic Implementation"
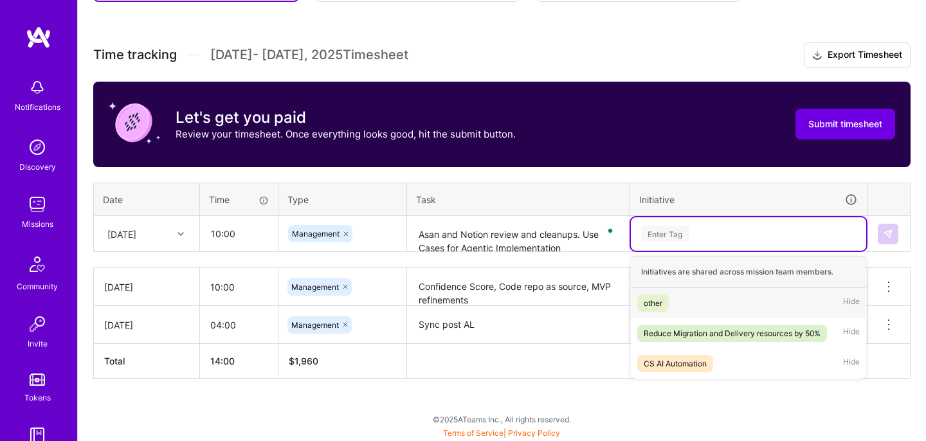
click at [775, 236] on div "Enter Tag" at bounding box center [748, 234] width 217 height 16
click at [716, 337] on div "Reduce Migration and Delivery resources by 50%" at bounding box center [731, 333] width 177 height 13
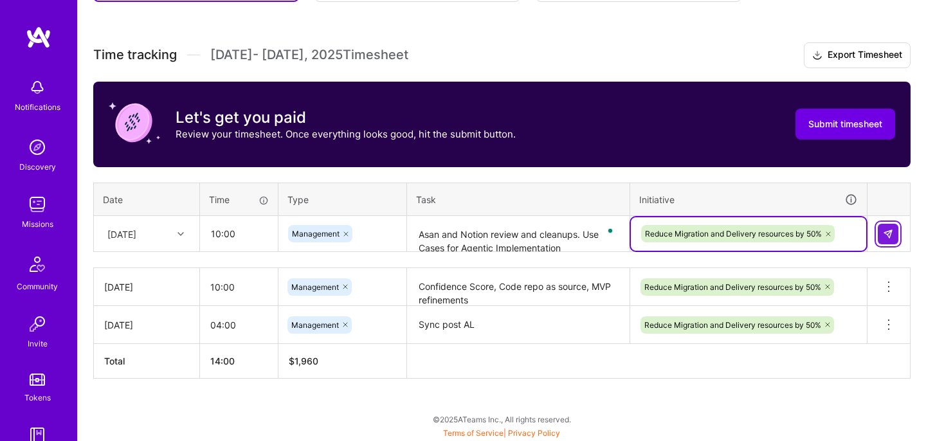
click at [881, 235] on button at bounding box center [887, 234] width 21 height 21
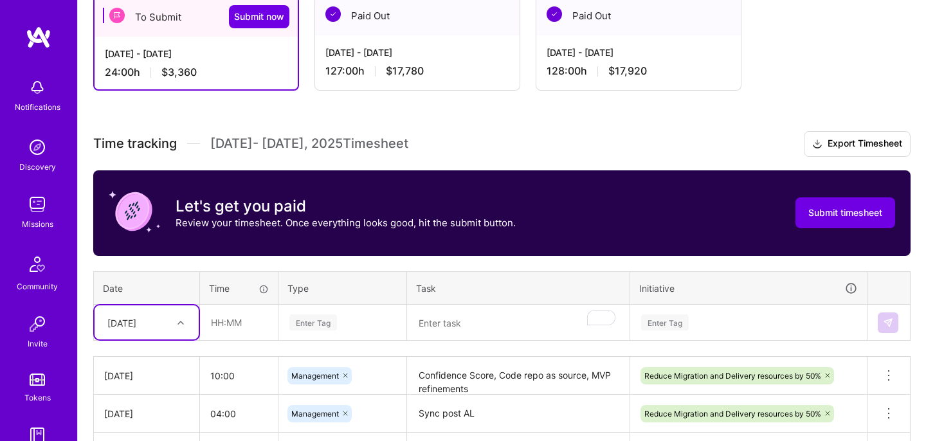
scroll to position [207, 0]
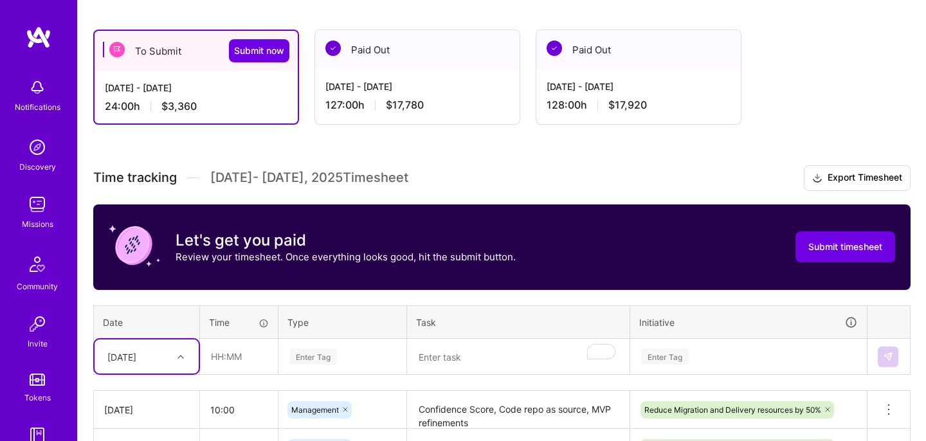
click at [274, 165] on h3 "Time tracking [DATE] - [DATE] Timesheet Export Timesheet" at bounding box center [501, 178] width 817 height 26
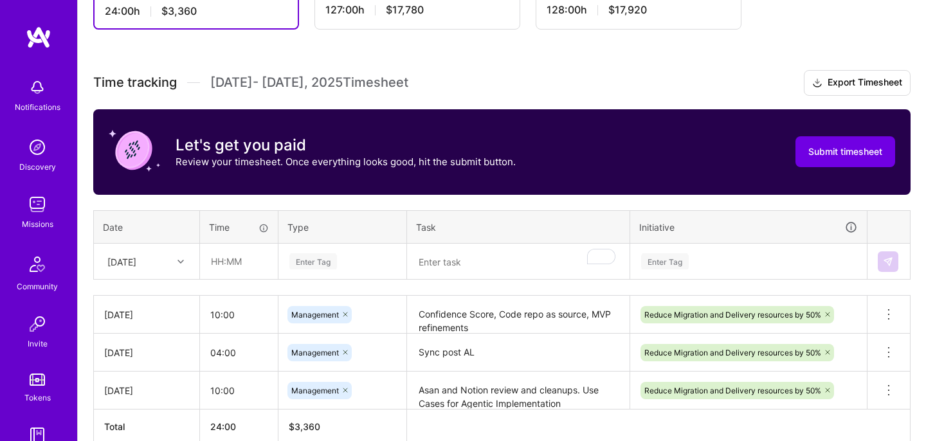
scroll to position [303, 0]
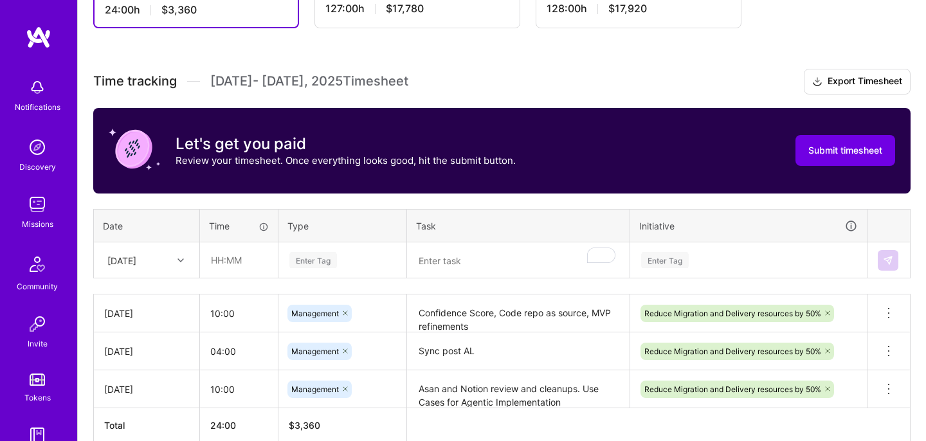
click at [174, 389] on div "[DATE]" at bounding box center [146, 388] width 85 height 13
click at [449, 387] on textarea "Asan and Notion review and cleanups. Use Cases for Agentic Implementation" at bounding box center [518, 388] width 220 height 35
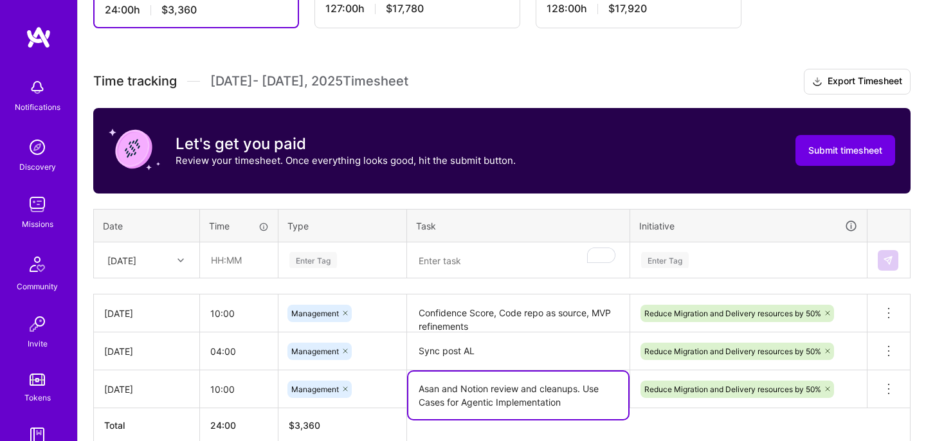
click at [449, 387] on textarea "Asan and Notion review and cleanups. Use Cases for Agentic Implementation" at bounding box center [518, 395] width 220 height 48
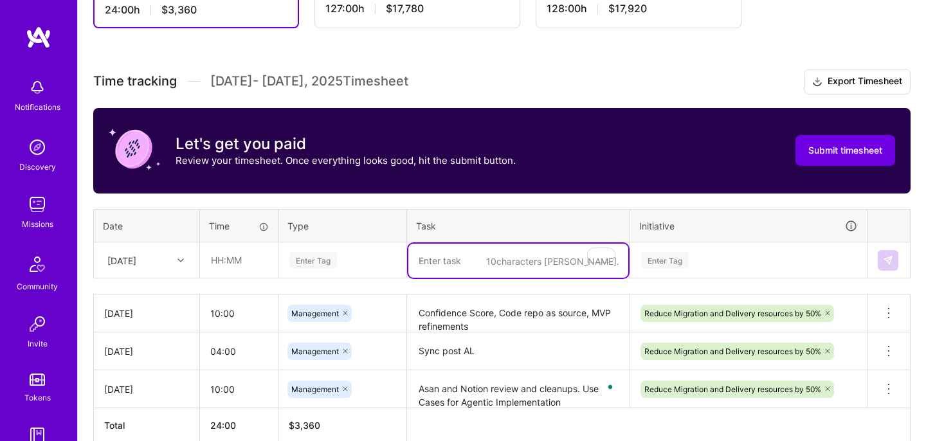
click at [483, 265] on textarea "To enrich screen reader interactions, please activate Accessibility in Grammarl…" at bounding box center [518, 261] width 220 height 34
paste textarea "Asan and Notion review and cleanups. Use Cases for Agentic Implementation"
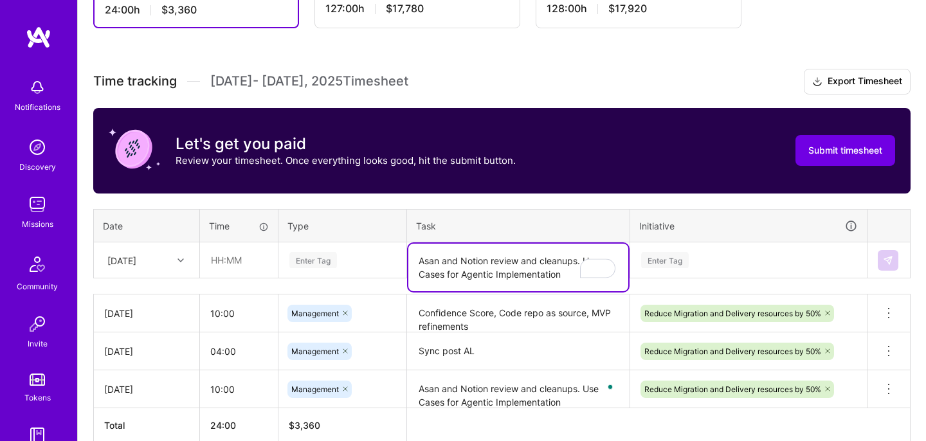
click at [436, 255] on textarea "Asan and Notion review and cleanups. Use Cases for Agentic Implementation" at bounding box center [518, 268] width 220 height 48
type textarea "[PERSON_NAME] and Notion review and cleanups. Use Cases for Agentic Implementat…"
click at [332, 258] on div "Enter Tag" at bounding box center [342, 260] width 127 height 33
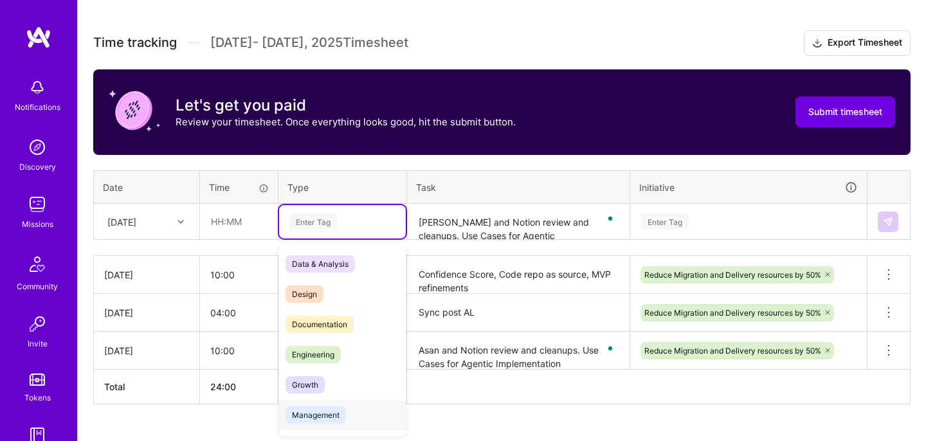
scroll to position [5, 0]
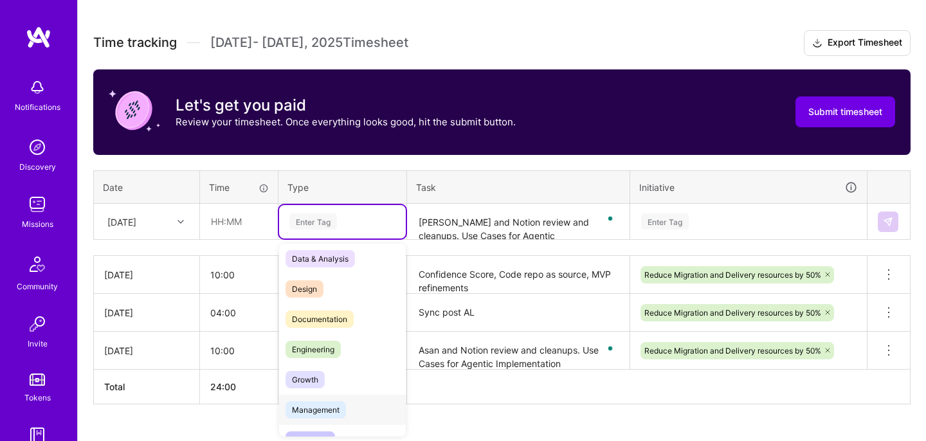
click at [332, 409] on span "Management" at bounding box center [315, 409] width 60 height 17
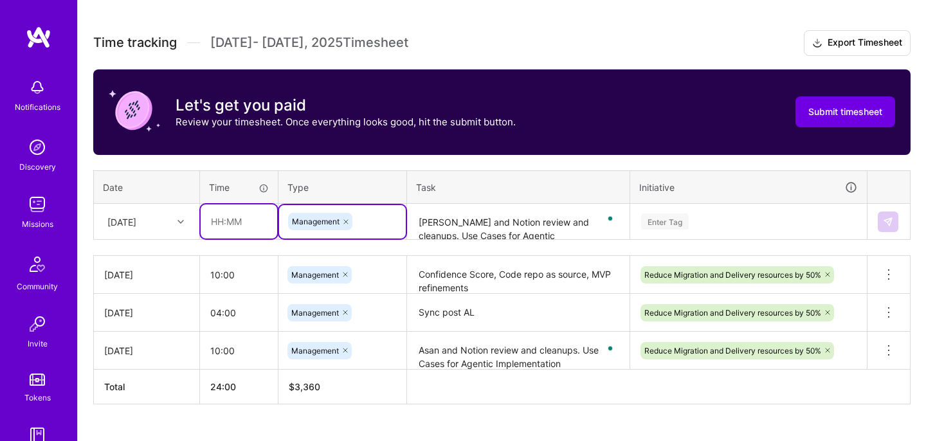
click at [223, 222] on input "text" at bounding box center [239, 221] width 76 height 34
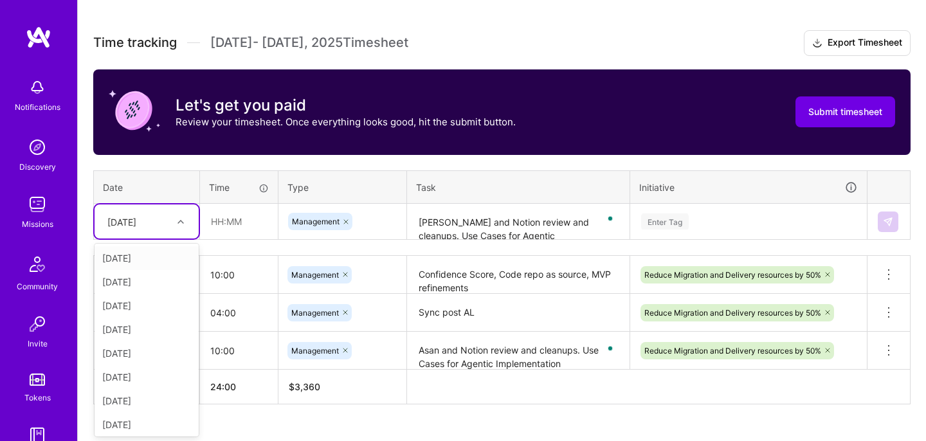
click at [176, 222] on div at bounding box center [182, 221] width 20 height 17
click at [148, 422] on div "[DATE]" at bounding box center [146, 422] width 104 height 24
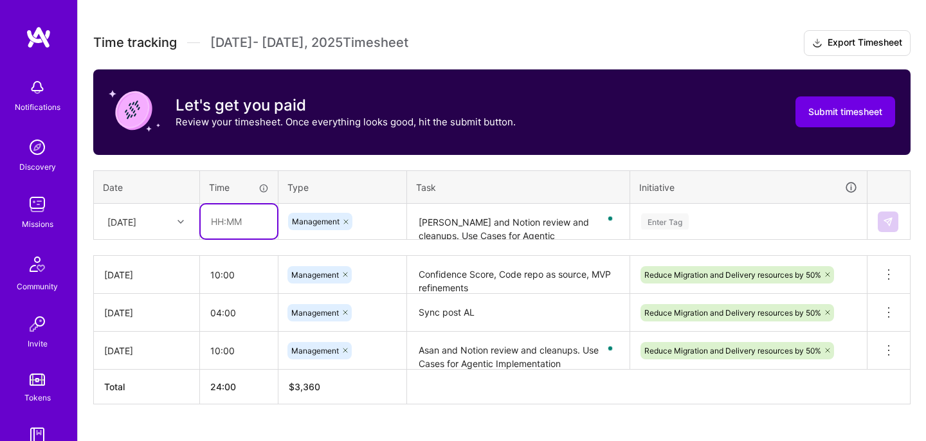
click at [240, 226] on input "text" at bounding box center [239, 221] width 76 height 34
type input "10:00"
click at [787, 227] on div "Enter Tag" at bounding box center [748, 221] width 217 height 16
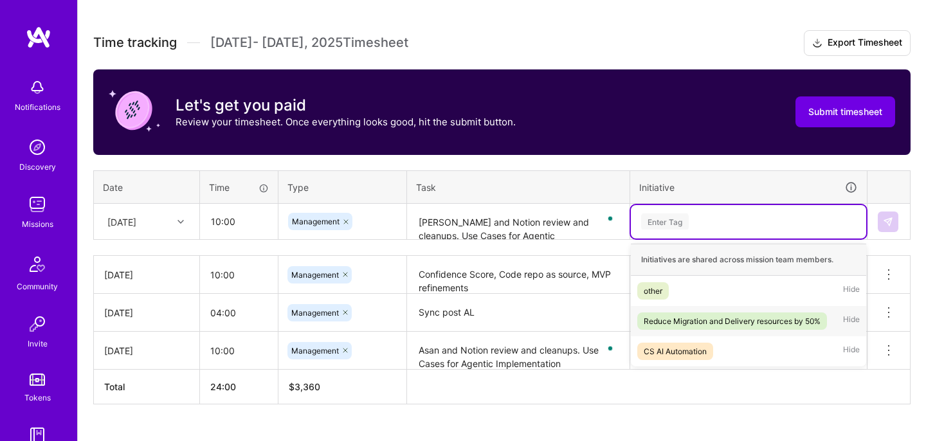
click at [740, 316] on div "Reduce Migration and Delivery resources by 50%" at bounding box center [731, 320] width 177 height 13
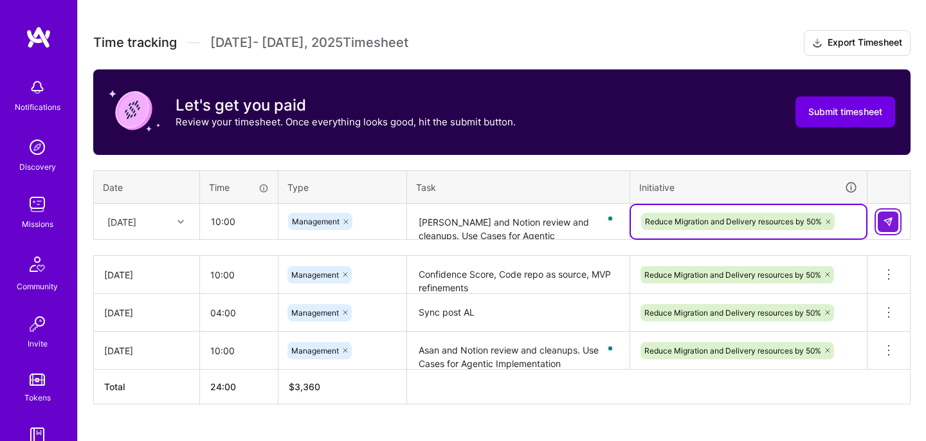
click at [890, 219] on img at bounding box center [887, 222] width 10 height 10
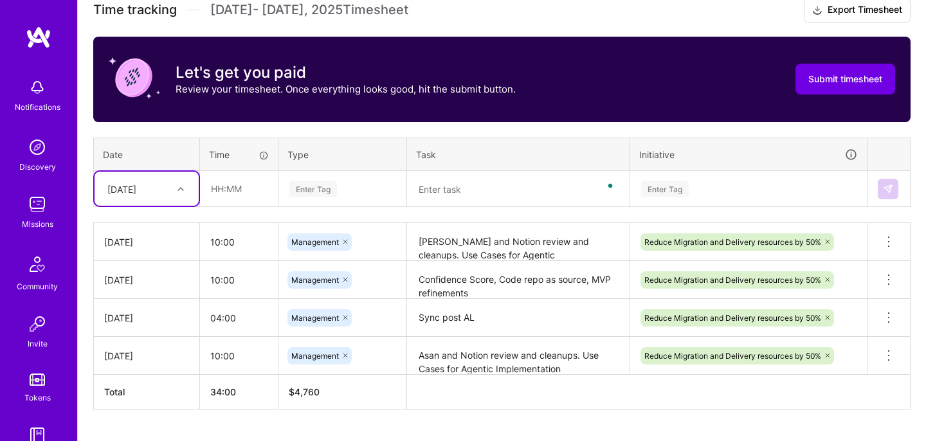
scroll to position [402, 0]
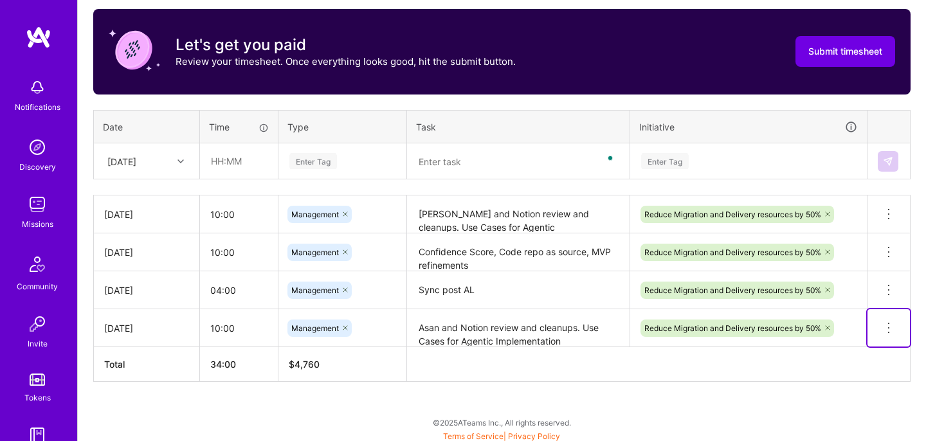
click at [890, 331] on icon at bounding box center [888, 327] width 15 height 15
click at [868, 350] on button "Delete row" at bounding box center [856, 349] width 67 height 31
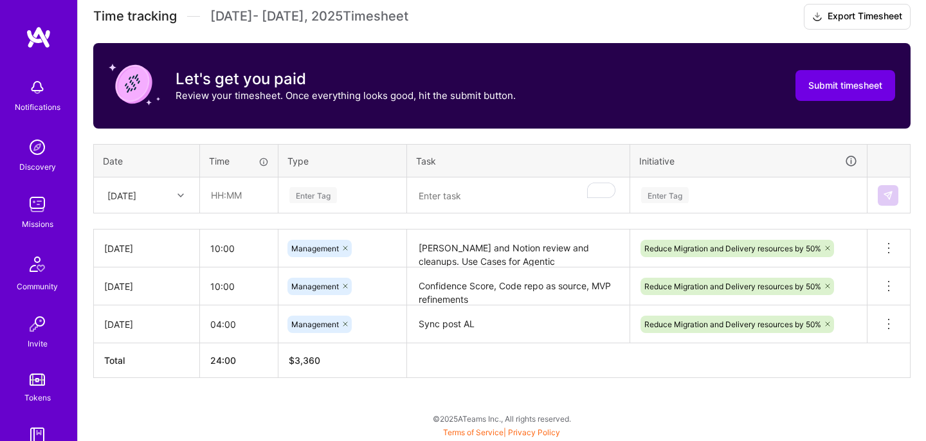
scroll to position [368, 0]
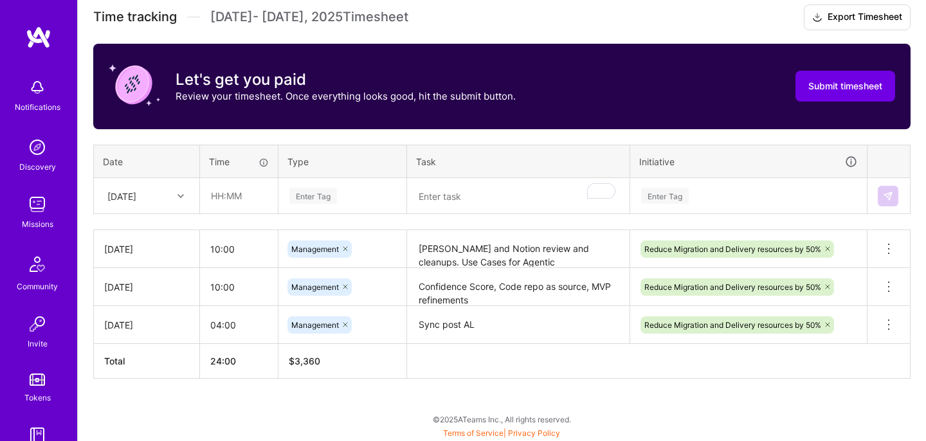
click at [184, 410] on div "To Submit Submit now [DATE] - [DATE] 24:00 h $3,360 Paid Out [DATE] - [DATE] 12…" at bounding box center [502, 147] width 848 height 588
click at [427, 150] on th "Task" at bounding box center [518, 161] width 223 height 33
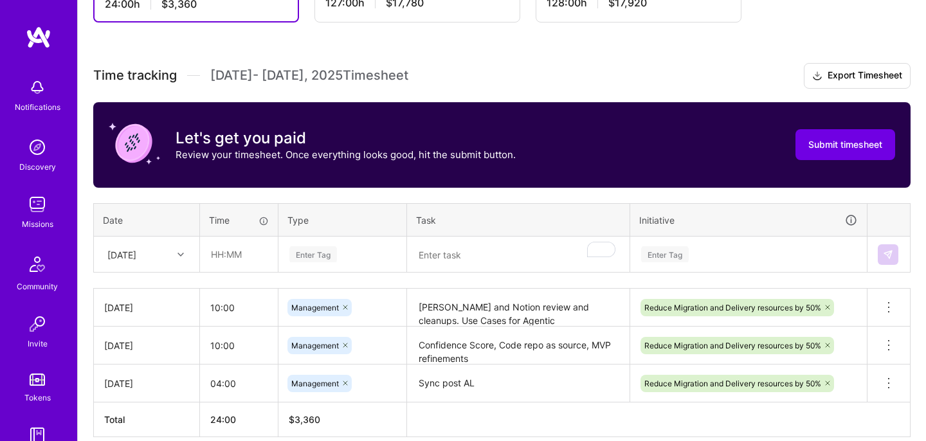
scroll to position [362, 0]
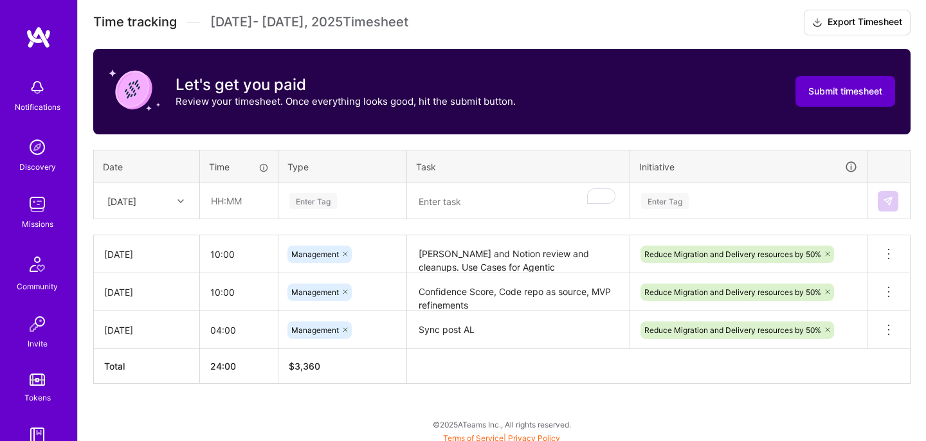
click at [877, 91] on span "Submit timesheet" at bounding box center [845, 91] width 74 height 13
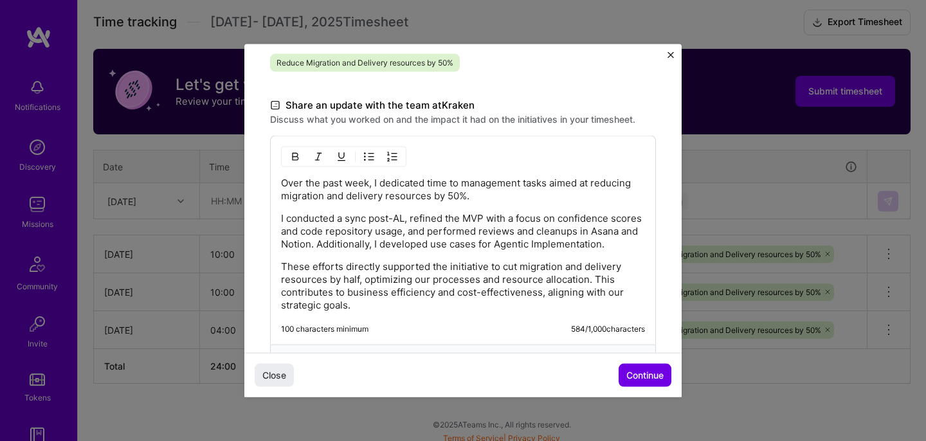
scroll to position [354, 0]
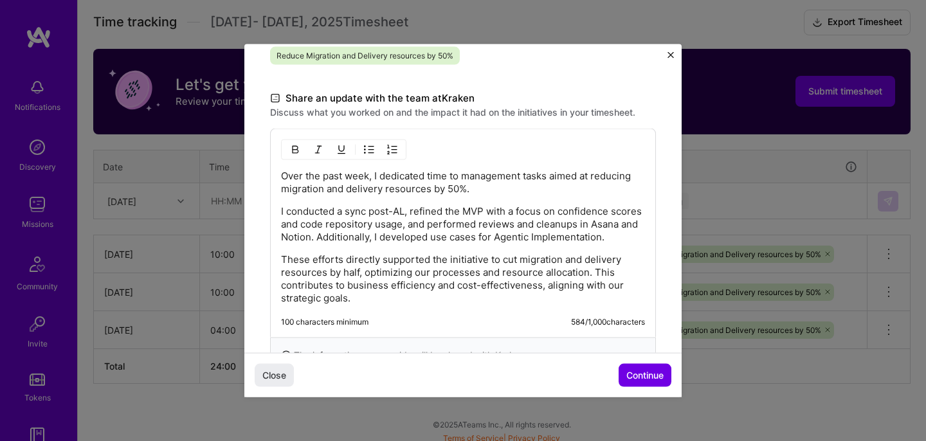
click at [668, 52] on img "Close" at bounding box center [670, 55] width 6 height 6
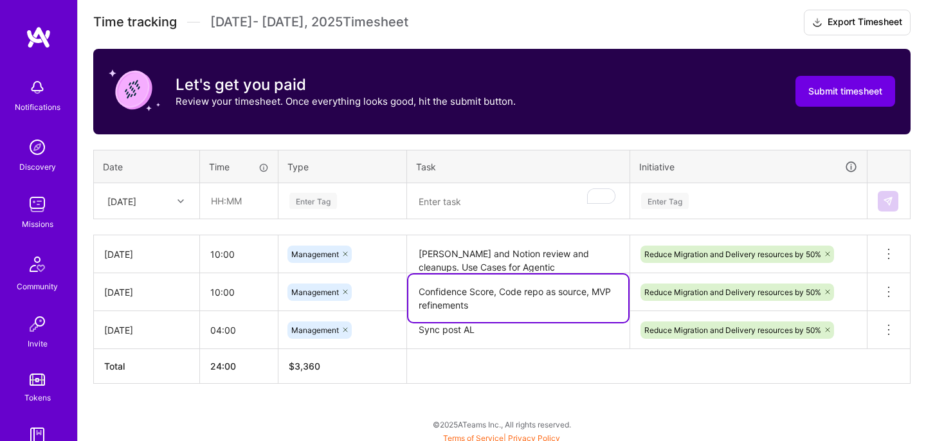
click at [418, 293] on textarea "Confidence Score, Code repo as source, MVP refinements" at bounding box center [518, 298] width 220 height 48
type textarea "Evals review, Confidence Score, Code repo as source, MVP refinements"
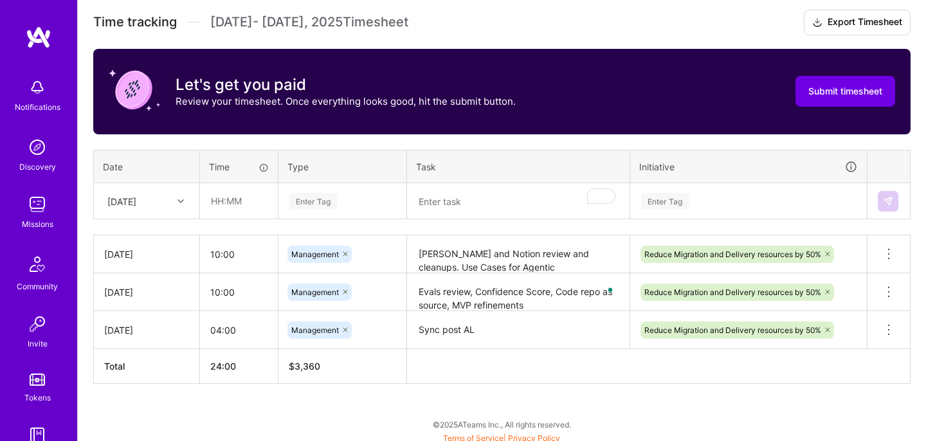
click at [694, 139] on div "Time tracking [DATE] - [DATE] Timesheet Export Timesheet Let's get you paid Rev…" at bounding box center [501, 197] width 817 height 374
click at [843, 91] on span "Submit timesheet" at bounding box center [845, 91] width 74 height 13
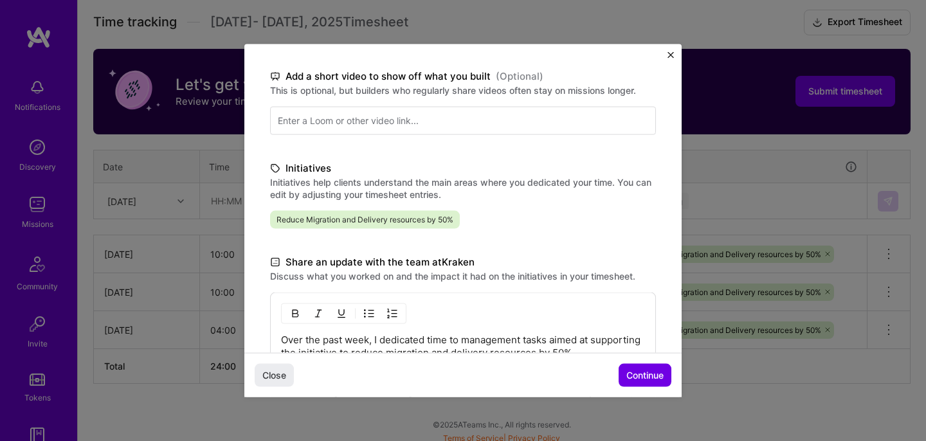
scroll to position [219, 0]
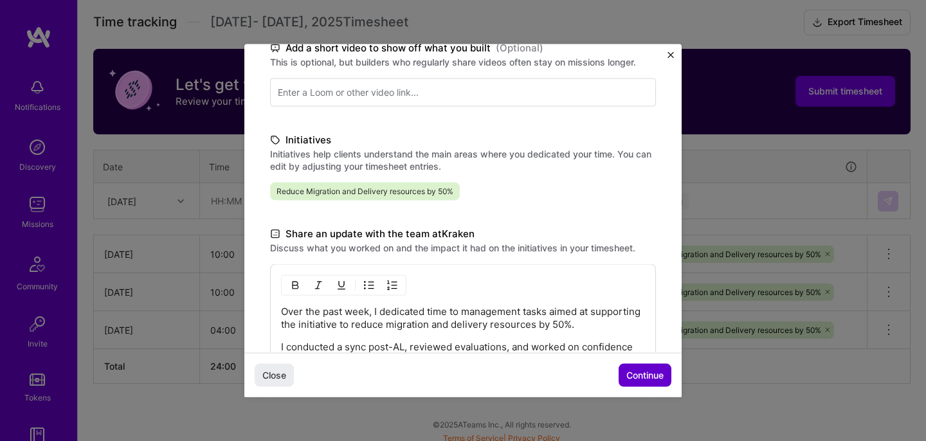
click at [643, 373] on span "Continue" at bounding box center [644, 374] width 37 height 13
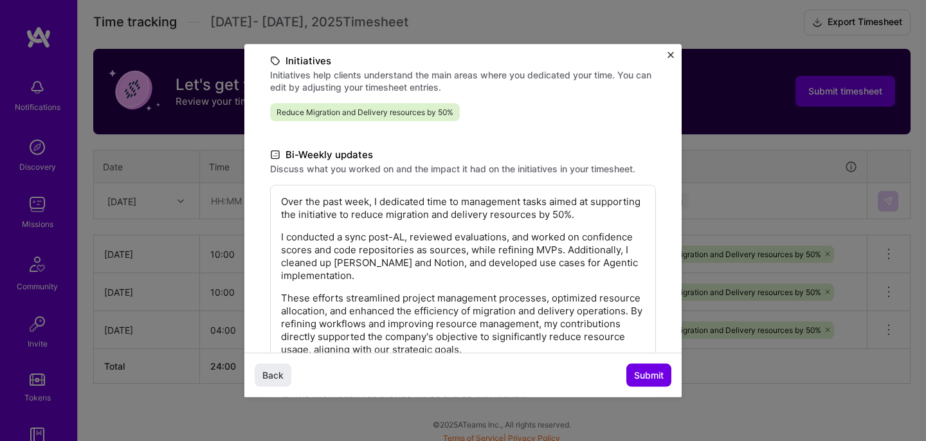
scroll to position [0, 0]
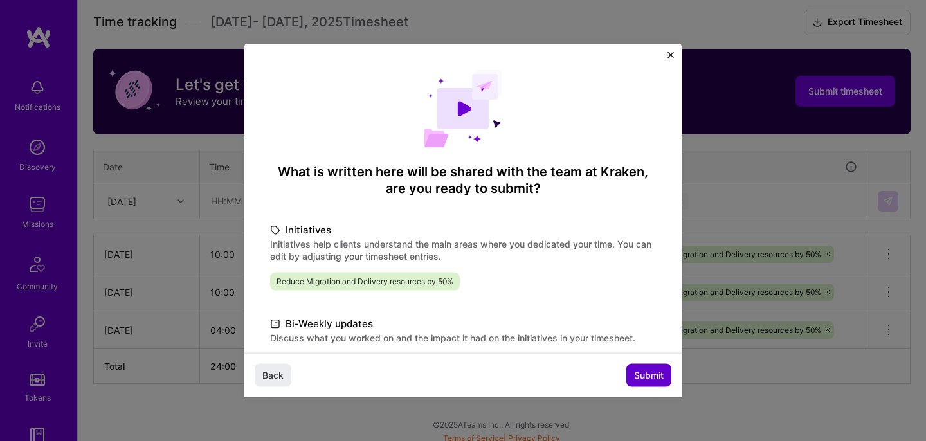
click at [650, 373] on span "Submit" at bounding box center [649, 374] width 30 height 13
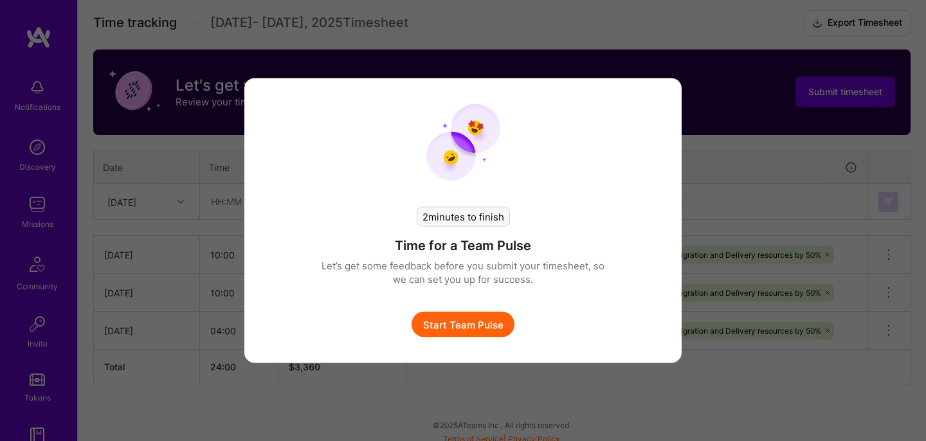
scroll to position [361, 0]
click at [466, 322] on button "Start Team Pulse" at bounding box center [462, 325] width 103 height 26
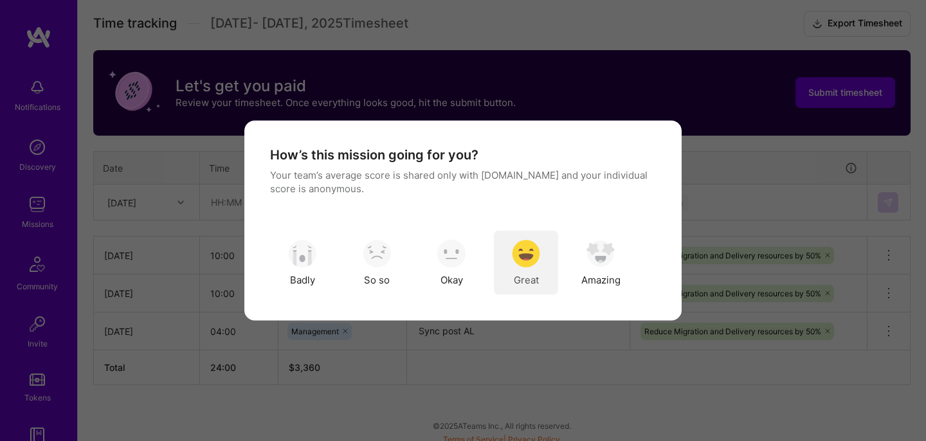
click at [528, 264] on img "modal" at bounding box center [526, 253] width 28 height 28
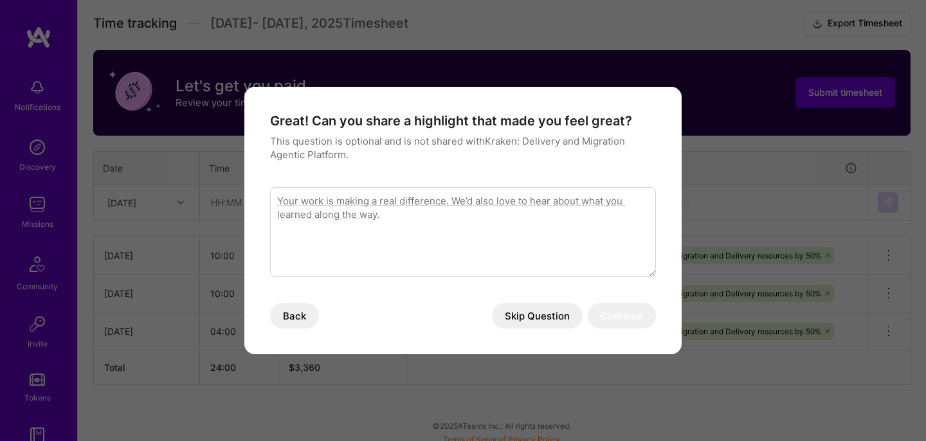
click at [564, 316] on button "Skip Question" at bounding box center [537, 316] width 91 height 26
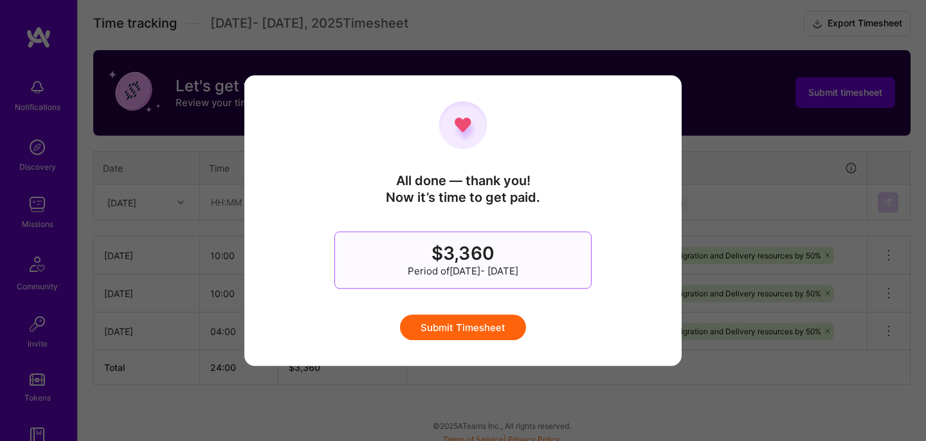
click at [484, 334] on button "Submit Timesheet" at bounding box center [463, 327] width 126 height 26
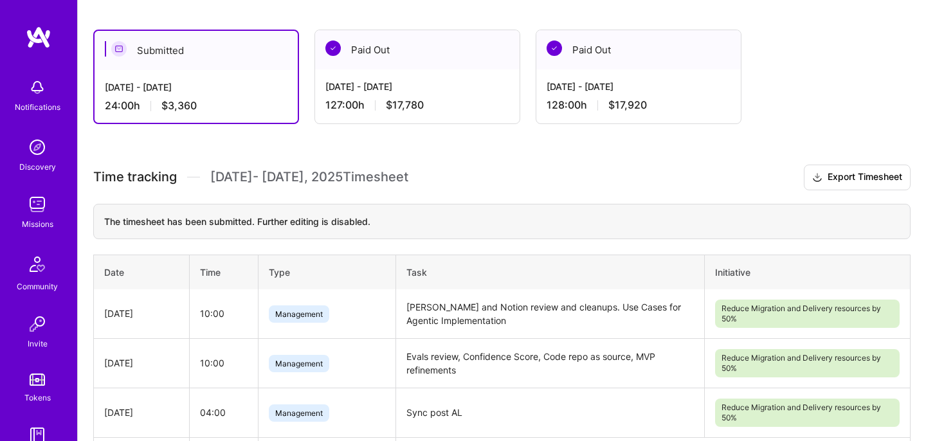
scroll to position [177, 0]
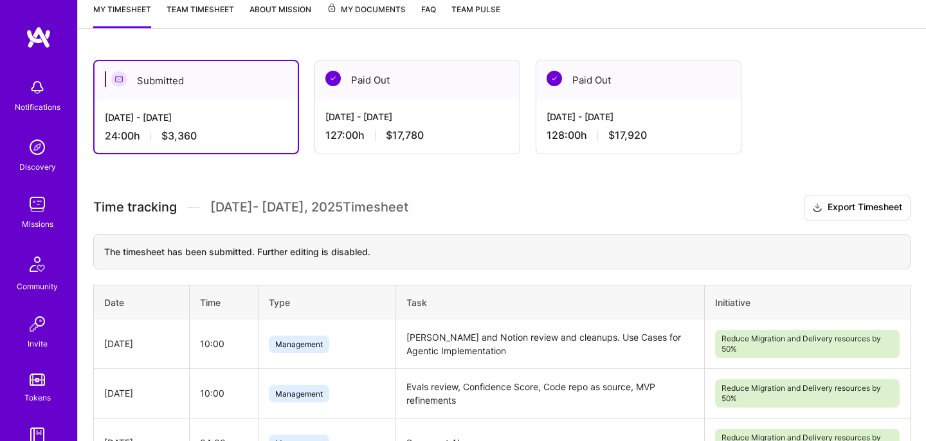
click at [168, 132] on span "$3,360" at bounding box center [178, 135] width 35 height 13
drag, startPoint x: 168, startPoint y: 132, endPoint x: 199, endPoint y: 132, distance: 30.2
click at [200, 132] on div "24:00 h $3,360" at bounding box center [196, 135] width 183 height 13
copy span "3,360"
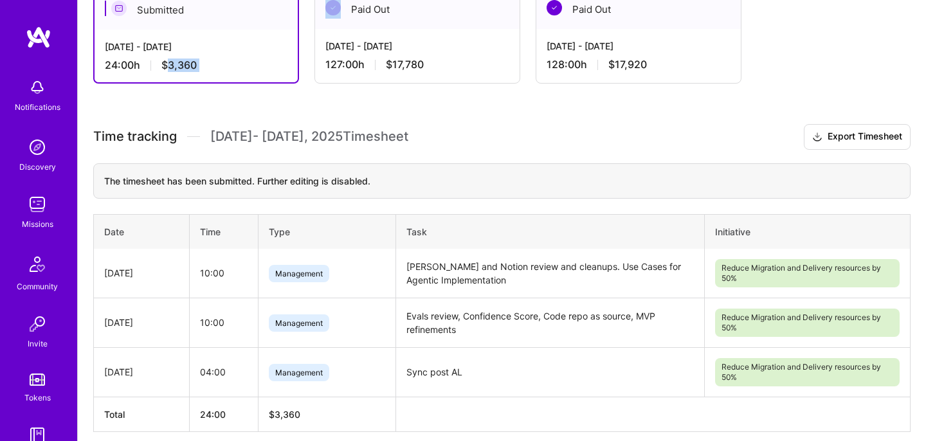
scroll to position [210, 0]
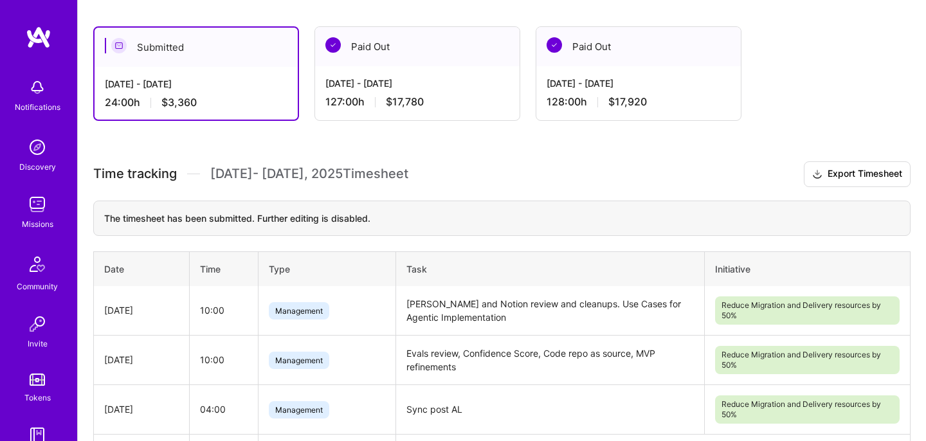
click at [215, 148] on div "Submitted [DATE] - [DATE] 24:00 h $3,360 Paid Out [DATE] - [DATE] 127:00 h $17,…" at bounding box center [502, 271] width 848 height 521
drag, startPoint x: 215, startPoint y: 148, endPoint x: 366, endPoint y: 184, distance: 155.9
click at [366, 183] on div "Submitted [DATE] - [DATE] 24:00 h $3,360 Paid Out [DATE] - [DATE] 127:00 h $17,…" at bounding box center [502, 271] width 848 height 521
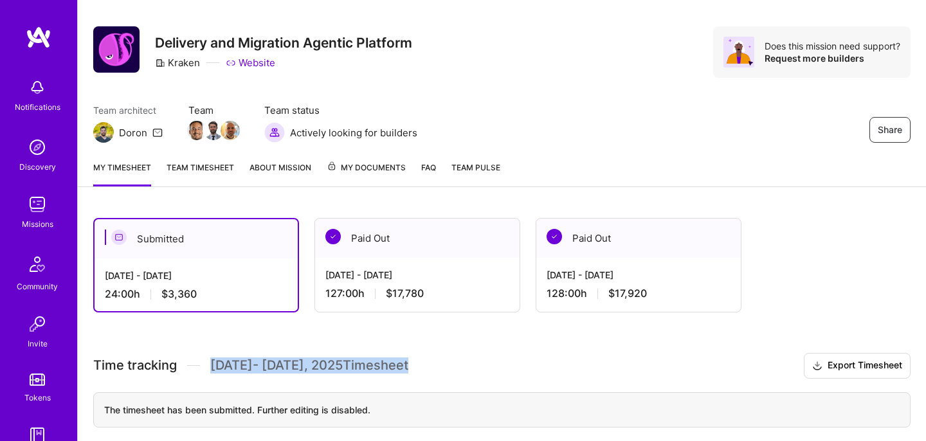
scroll to position [0, 0]
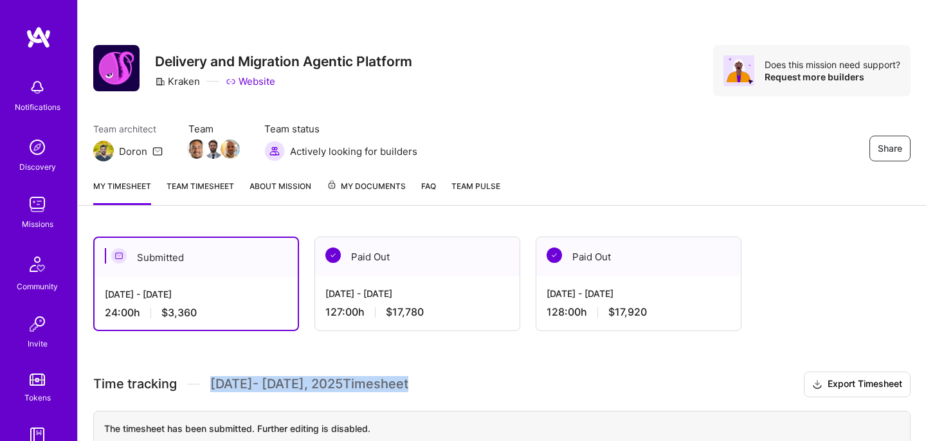
click at [219, 183] on link "Team timesheet" at bounding box center [199, 192] width 67 height 26
